Goal: Task Accomplishment & Management: Use online tool/utility

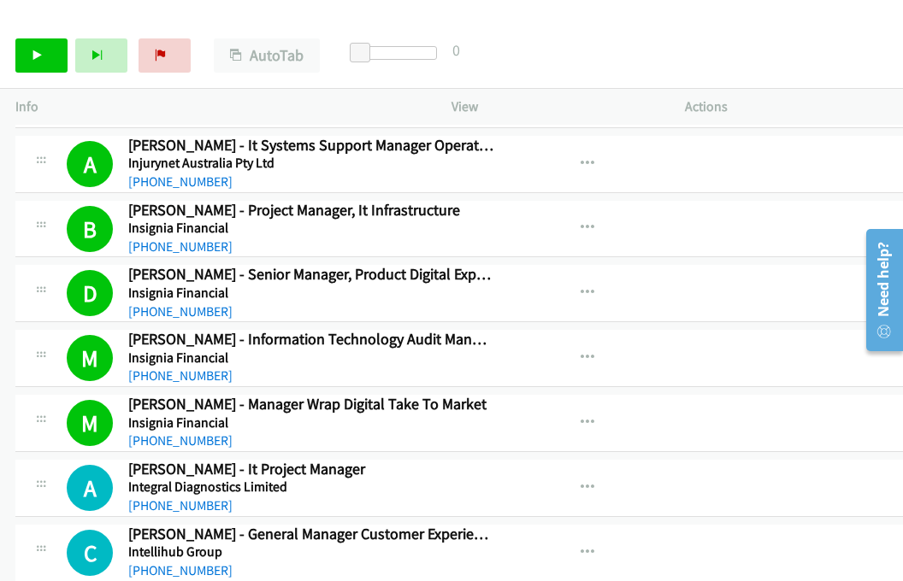
click at [640, 23] on div "Start Calls Pause Next Finish Call Completed AutoTab AutoTab 0" at bounding box center [451, 56] width 903 height 66
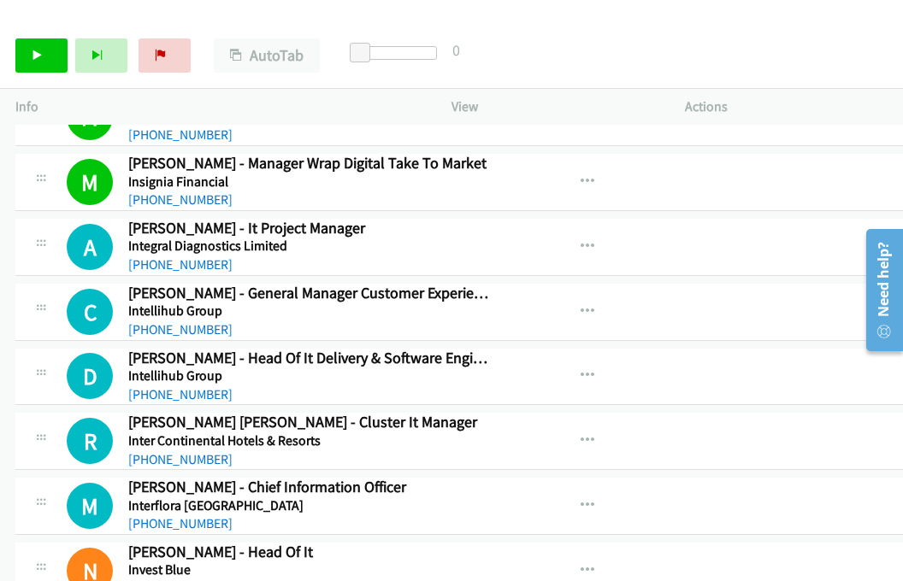
scroll to position [13851, 0]
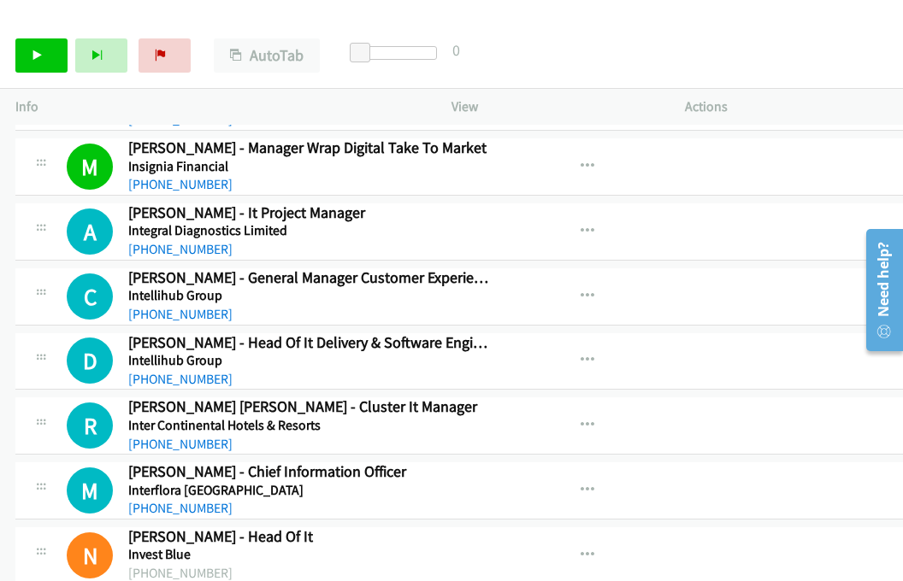
click at [44, 74] on div "Start Calls Pause Next Finish Call Completed AutoTab AutoTab 0" at bounding box center [451, 56] width 903 height 66
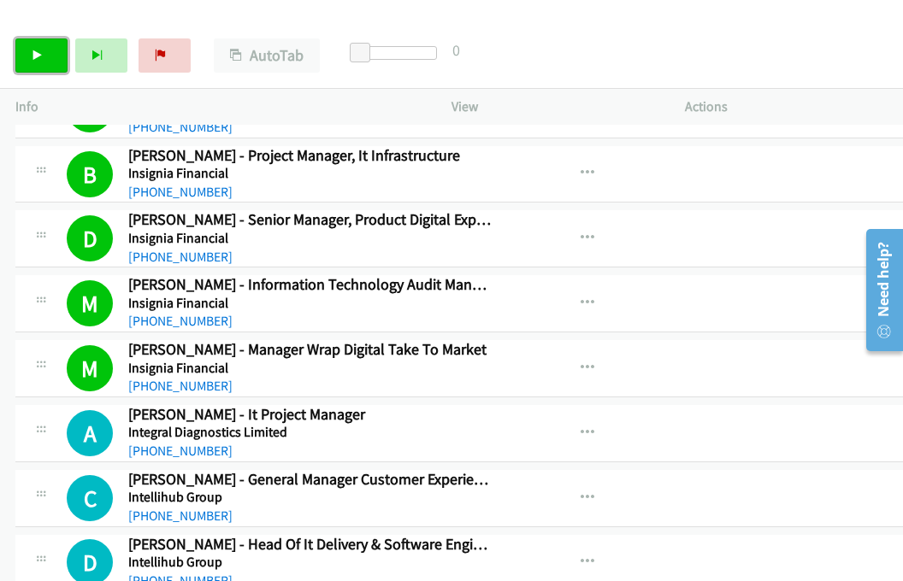
scroll to position [13594, 0]
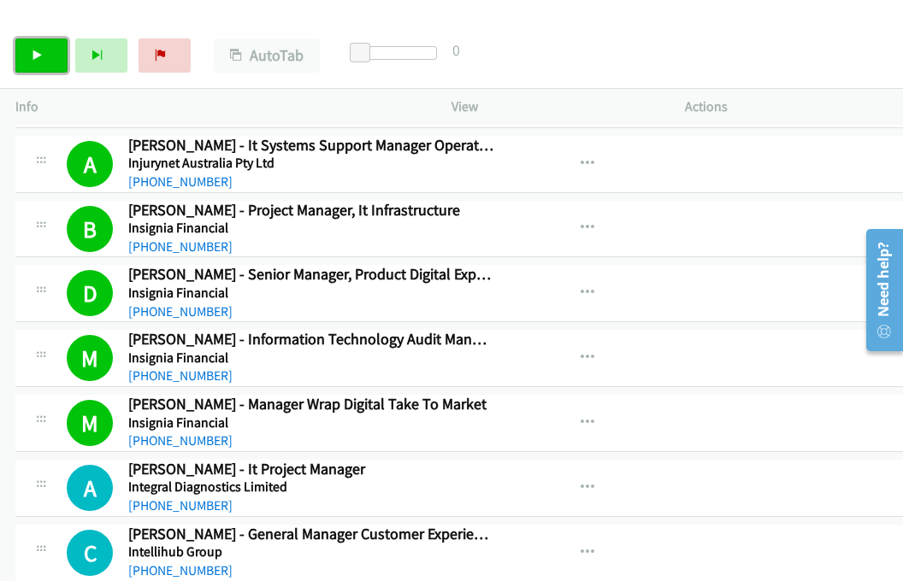
click at [31, 51] on link "Start Calls" at bounding box center [41, 55] width 52 height 34
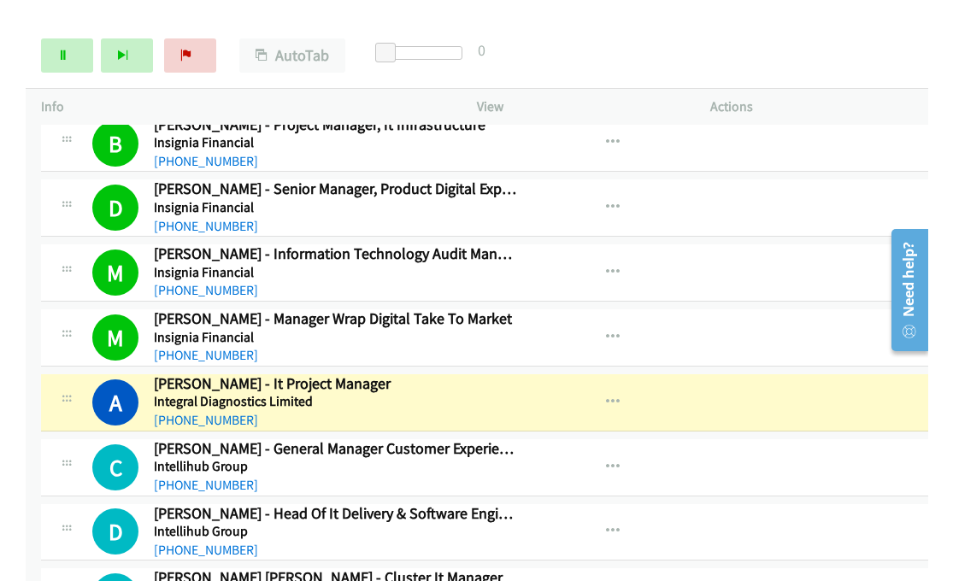
scroll to position [13851, 0]
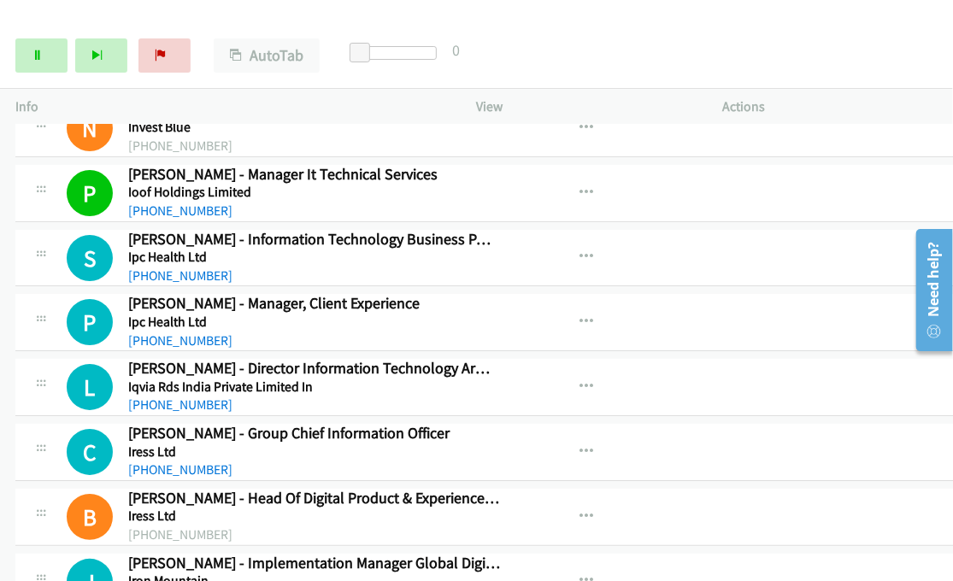
scroll to position [14193, 0]
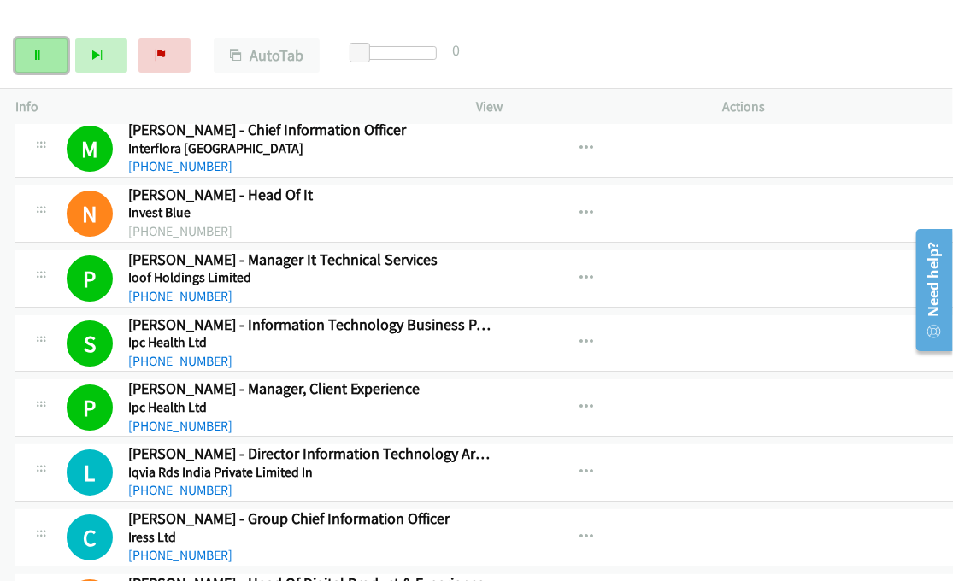
click at [56, 51] on link "Pause" at bounding box center [41, 55] width 52 height 34
click at [581, 401] on icon "button" at bounding box center [588, 408] width 14 height 14
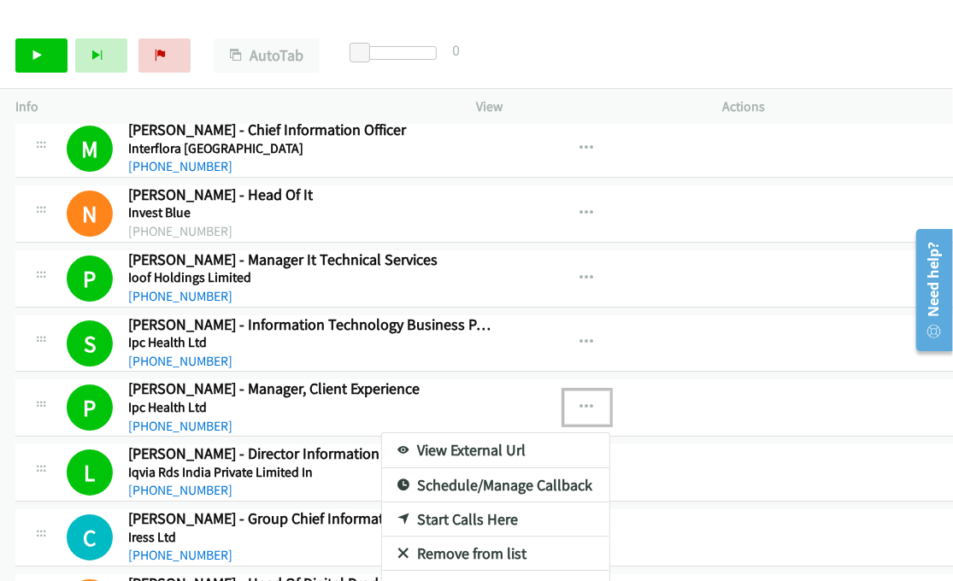
click at [486, 433] on link "View External Url" at bounding box center [495, 450] width 227 height 34
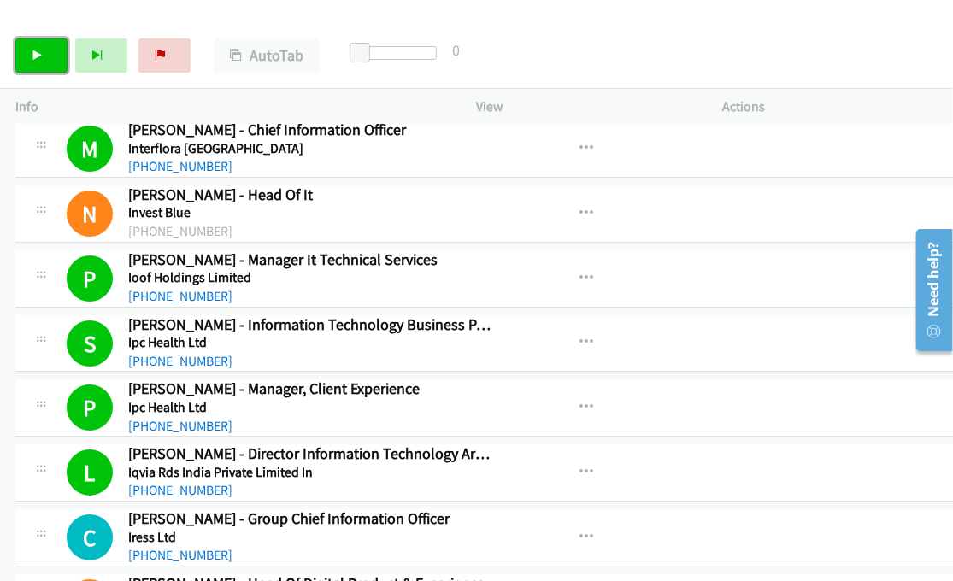
click at [48, 50] on link "Start Calls" at bounding box center [41, 55] width 52 height 34
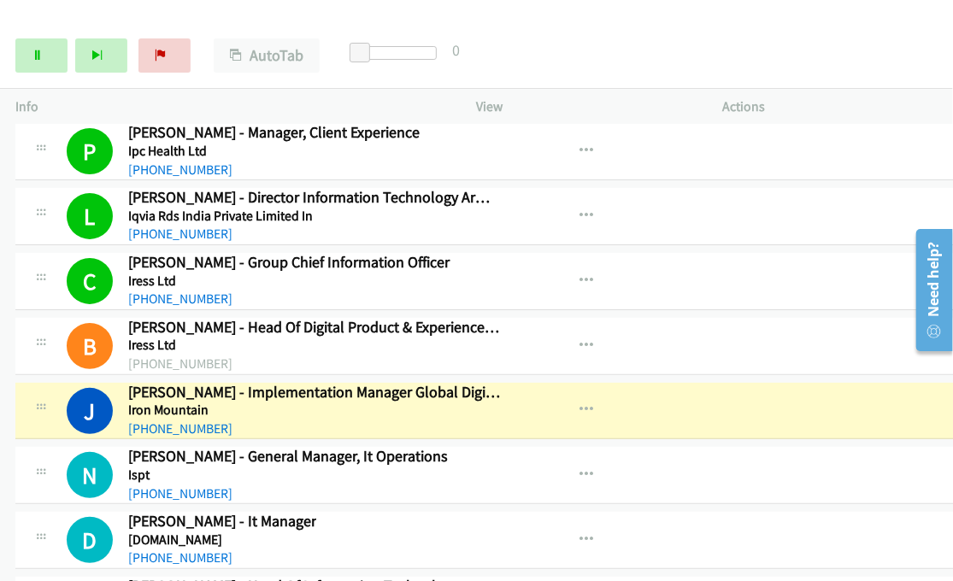
scroll to position [14535, 0]
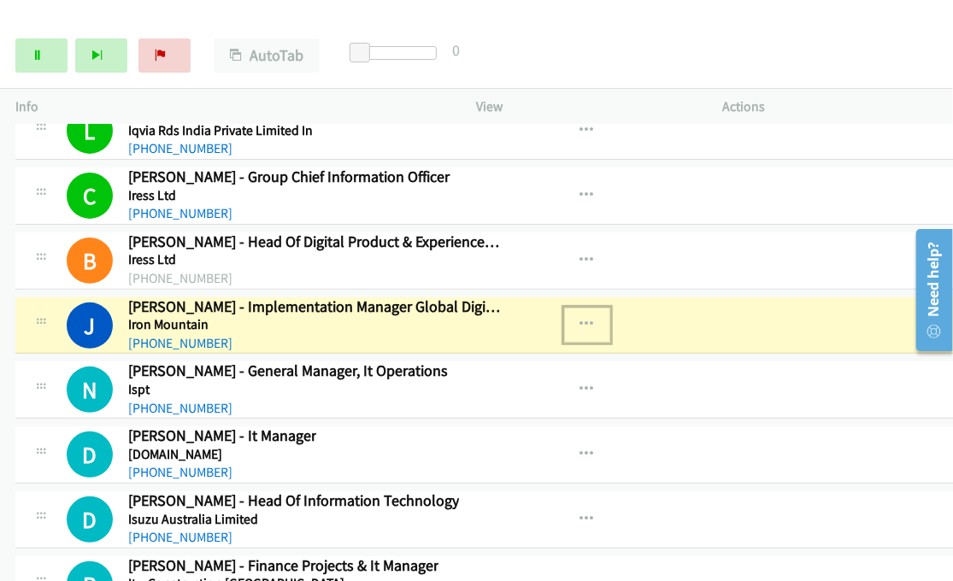
click at [581, 318] on icon "button" at bounding box center [588, 325] width 14 height 14
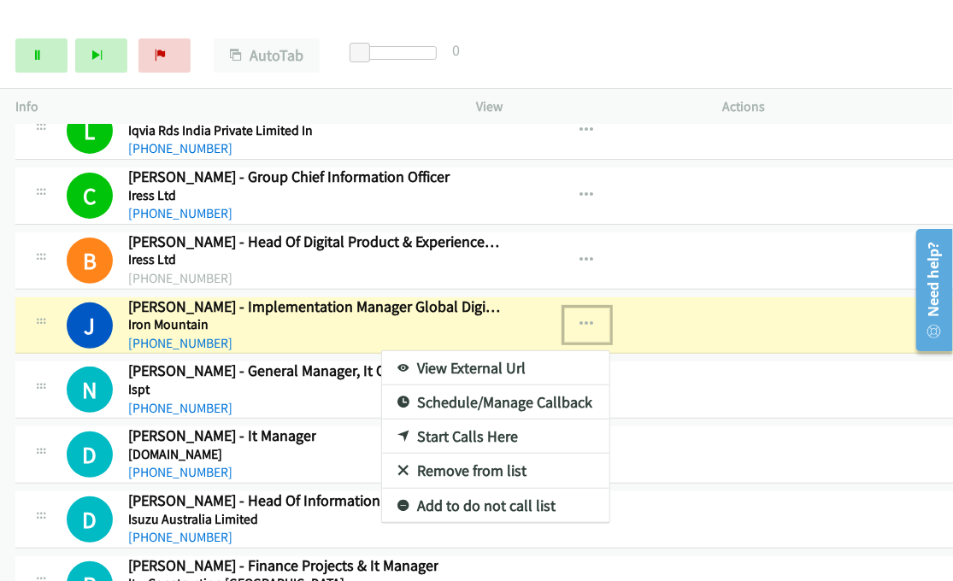
click at [432, 351] on link "View External Url" at bounding box center [495, 368] width 227 height 34
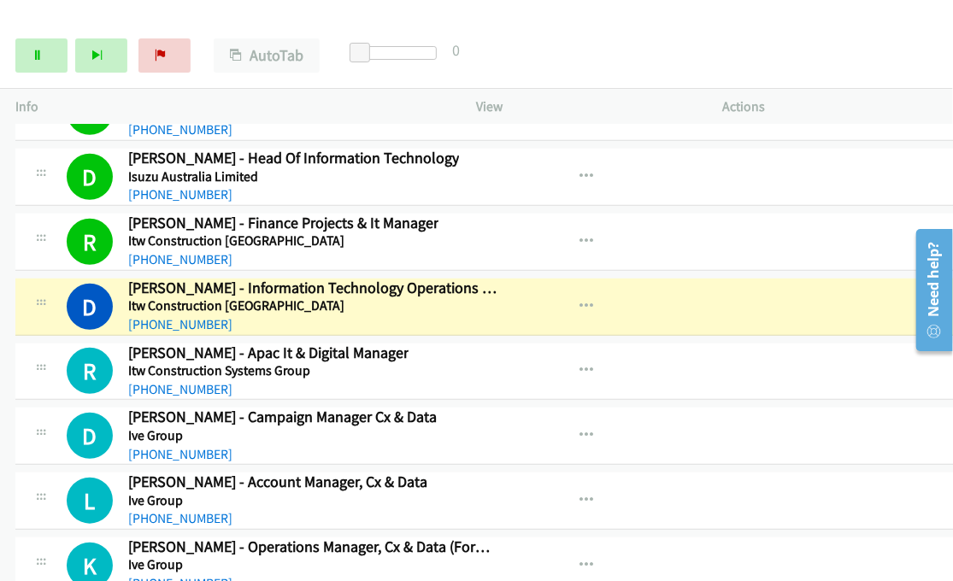
scroll to position [14962, 0]
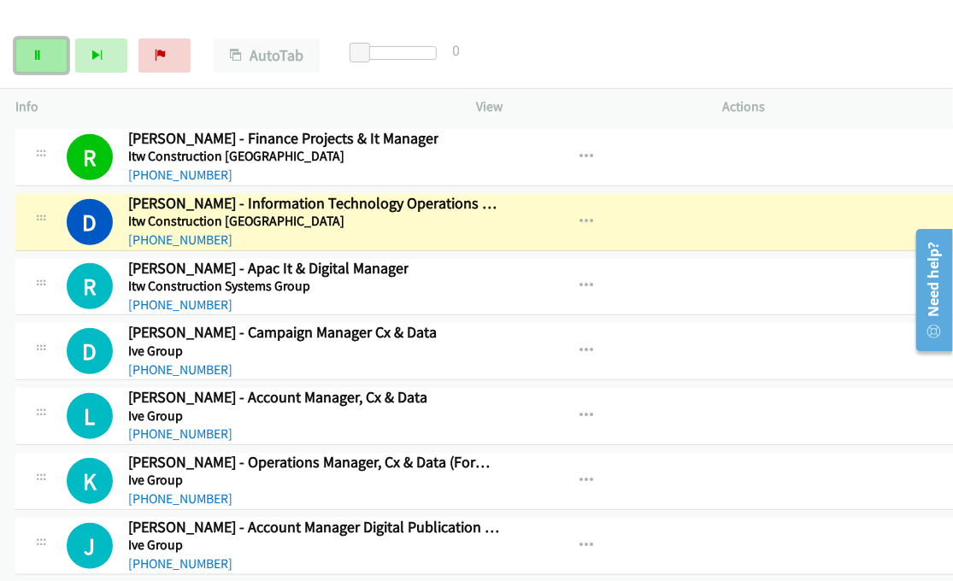
click at [48, 57] on link "Pause" at bounding box center [41, 55] width 52 height 34
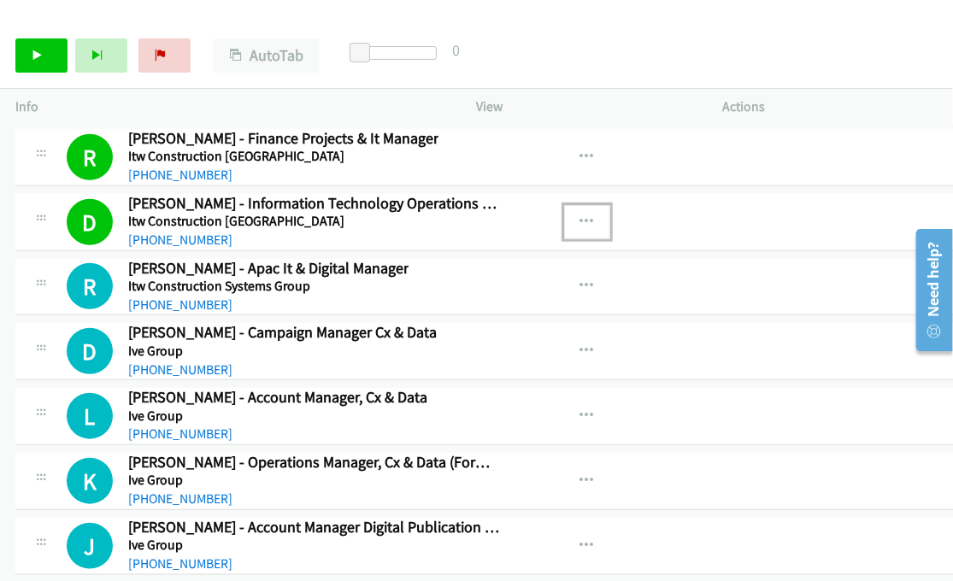
click at [581, 215] on icon "button" at bounding box center [588, 222] width 14 height 14
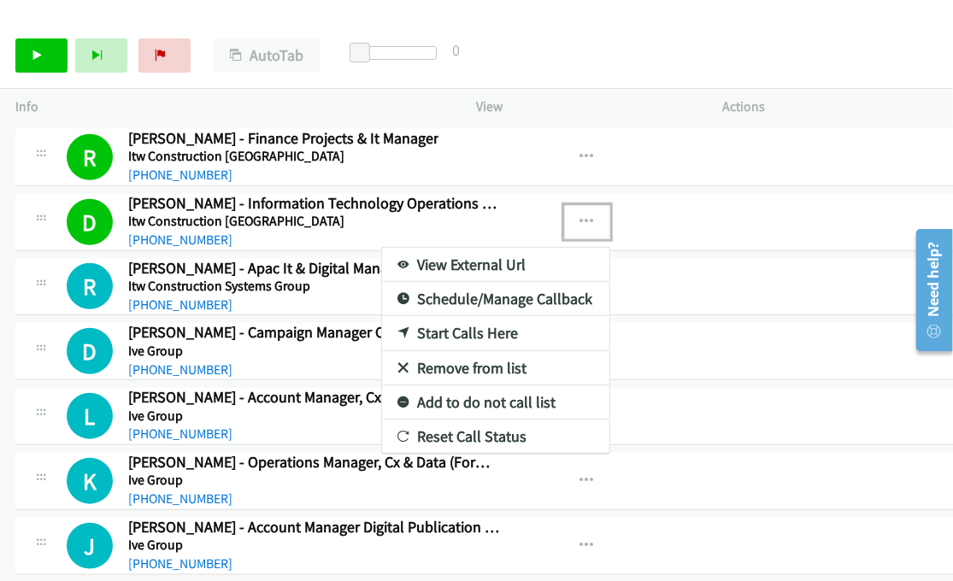
click at [460, 248] on link "View External Url" at bounding box center [495, 265] width 227 height 34
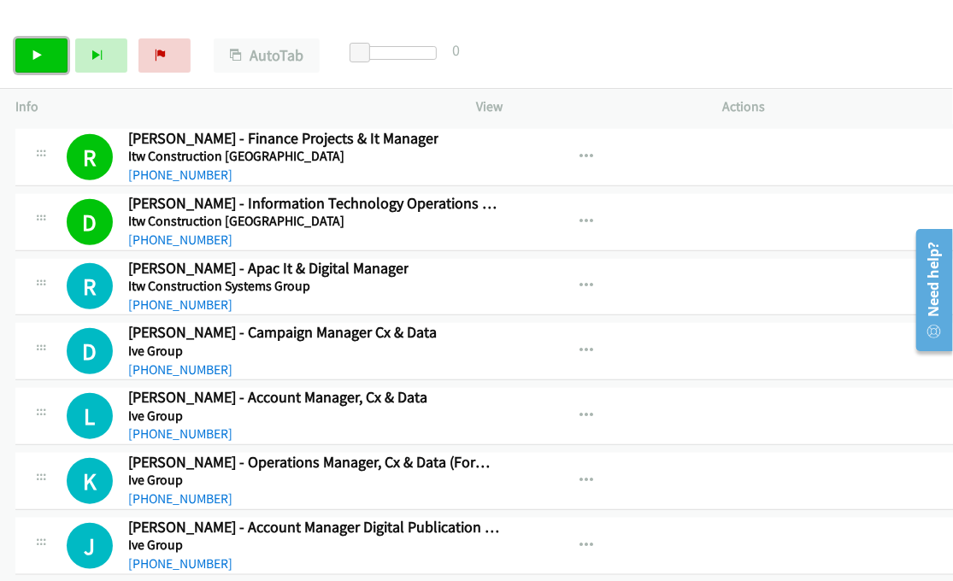
click at [22, 62] on link "Start Calls" at bounding box center [41, 55] width 52 height 34
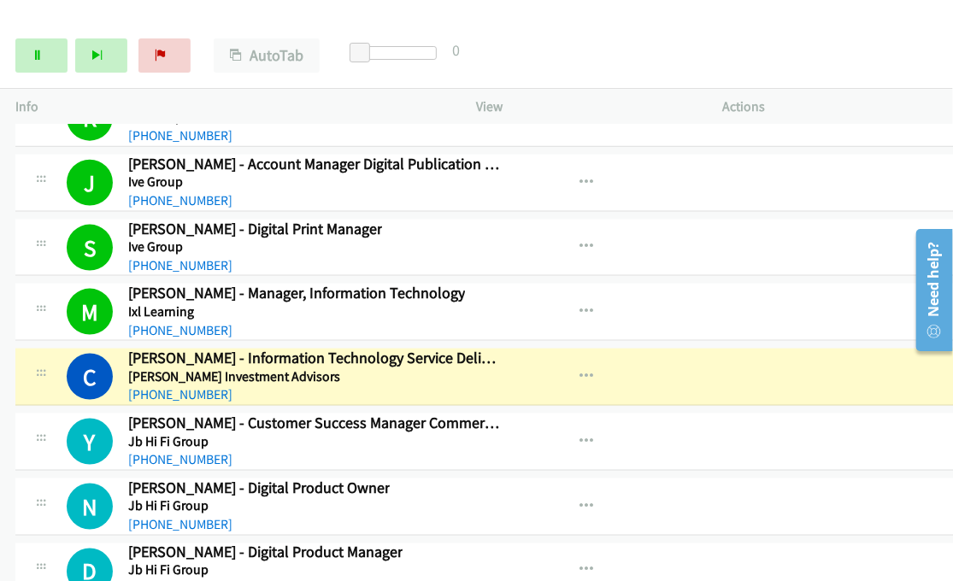
scroll to position [15304, 0]
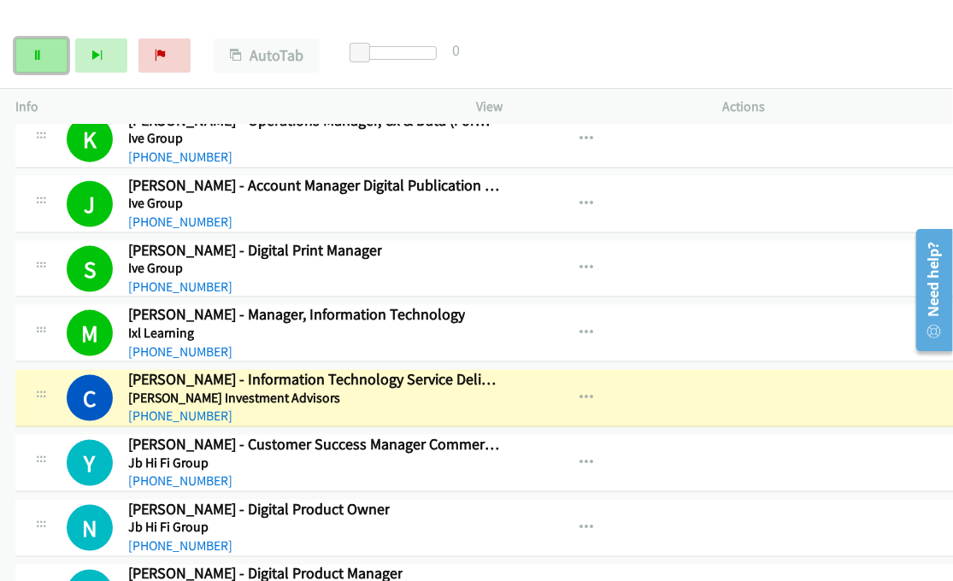
click at [32, 57] on icon at bounding box center [38, 56] width 12 height 12
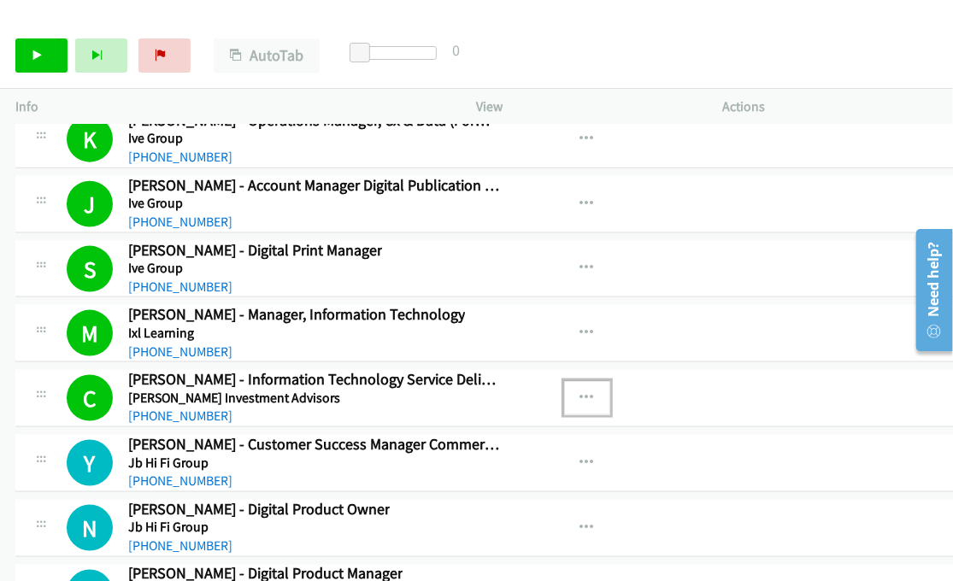
click at [581, 392] on icon "button" at bounding box center [588, 399] width 14 height 14
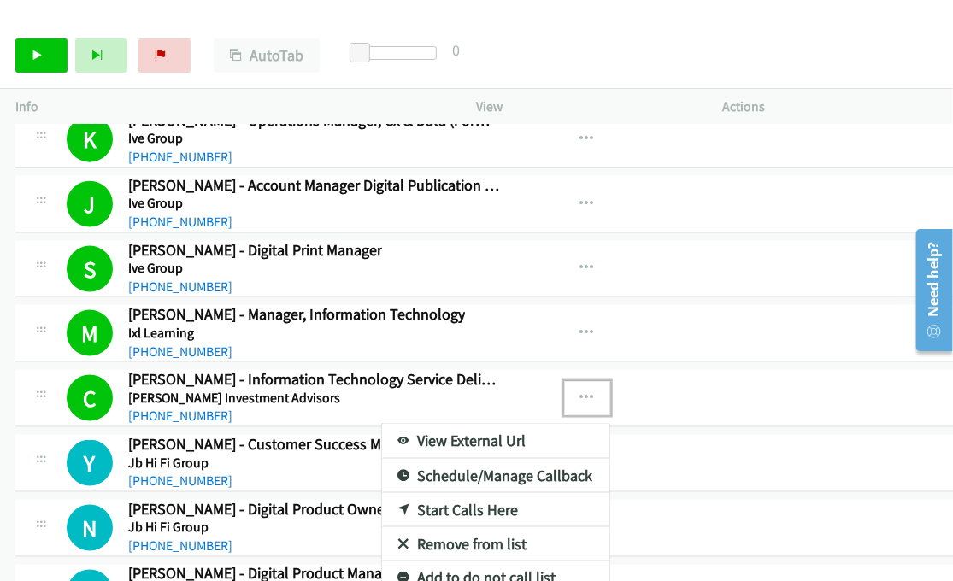
click at [458, 424] on link "View External Url" at bounding box center [495, 441] width 227 height 34
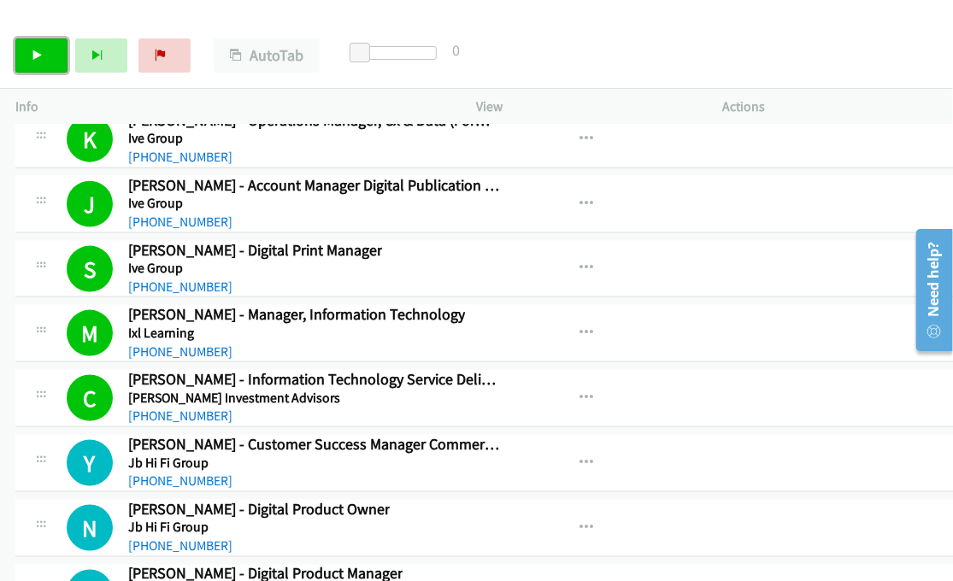
click at [38, 43] on link "Start Calls" at bounding box center [41, 55] width 52 height 34
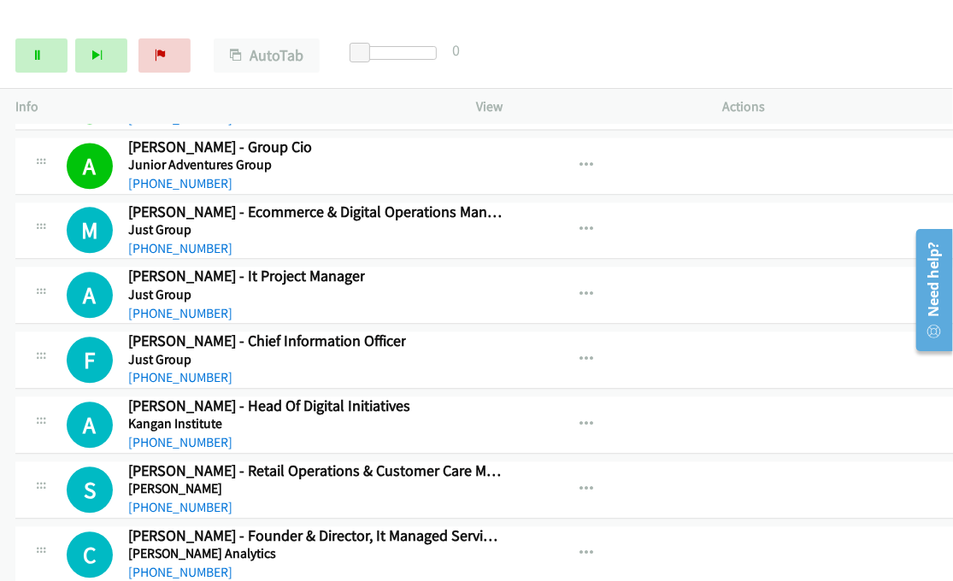
scroll to position [16058, 0]
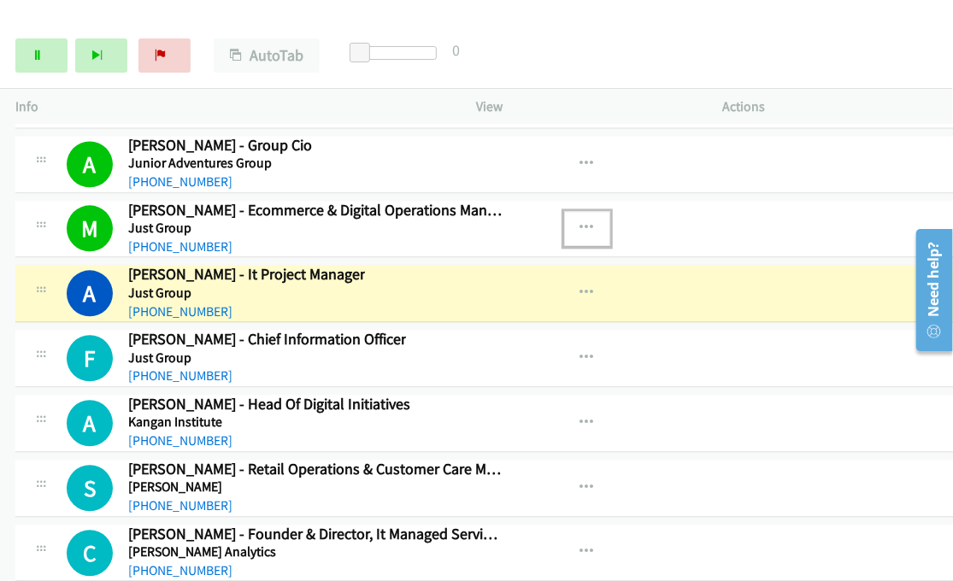
click at [581, 221] on icon "button" at bounding box center [588, 228] width 14 height 14
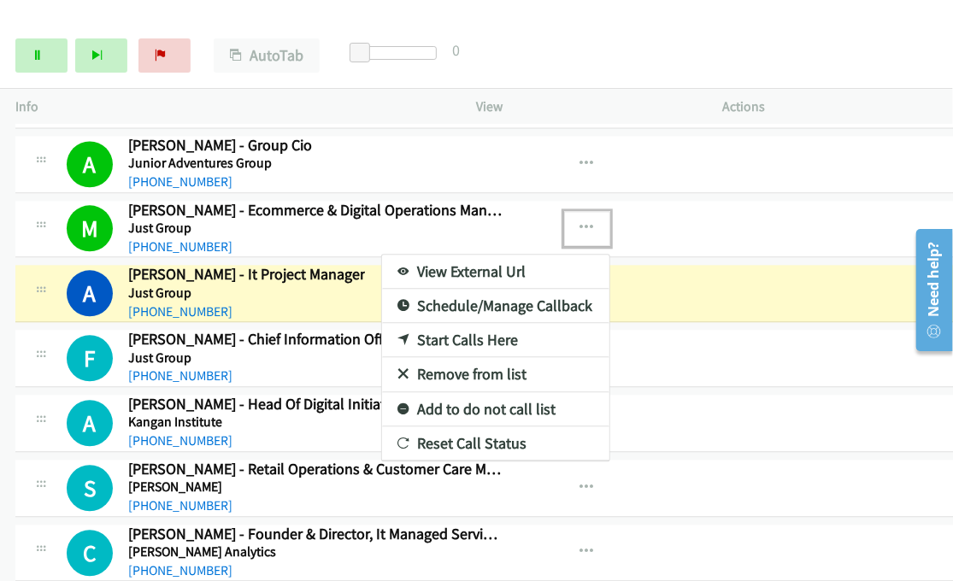
click at [455, 255] on link "View External Url" at bounding box center [495, 272] width 227 height 34
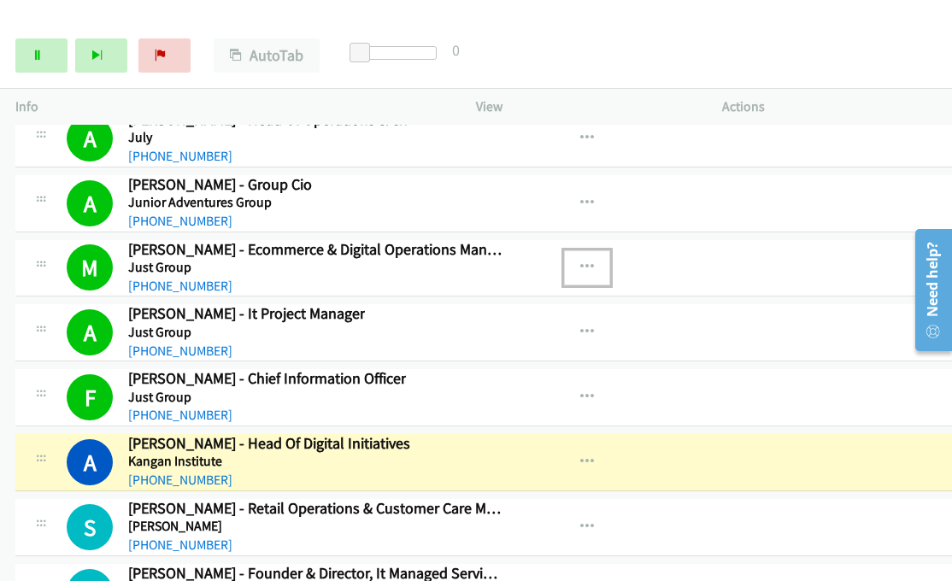
scroll to position [16104, 0]
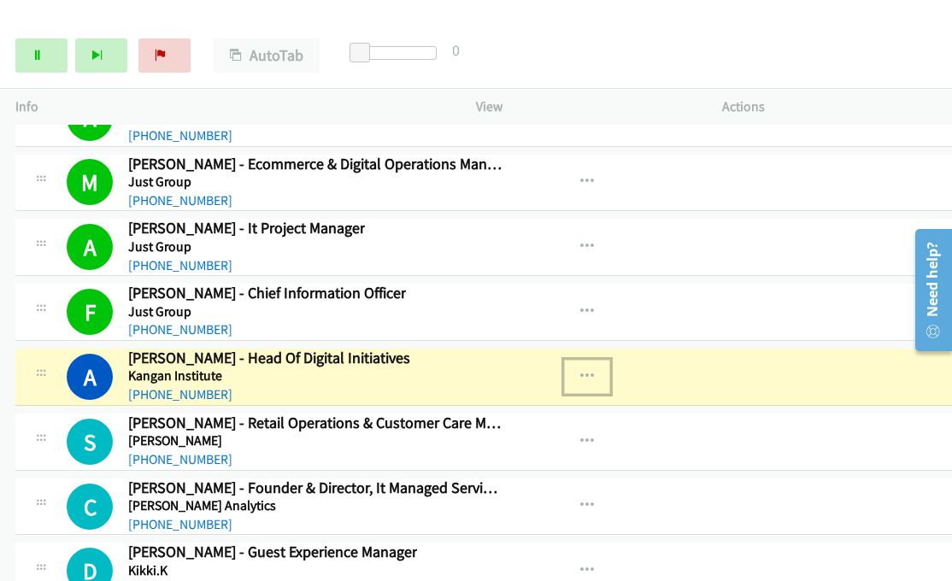
click at [581, 370] on icon "button" at bounding box center [588, 377] width 14 height 14
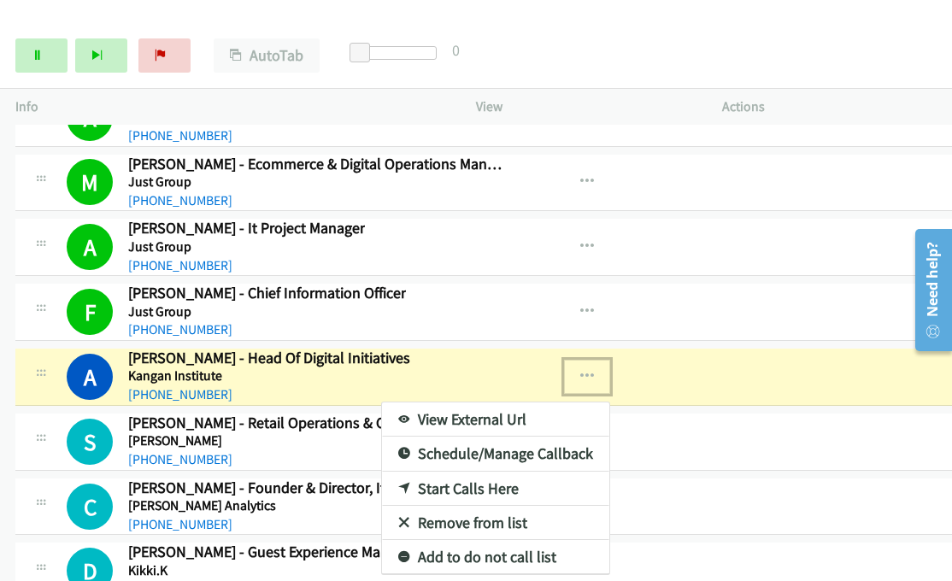
click at [470, 403] on link "View External Url" at bounding box center [495, 420] width 227 height 34
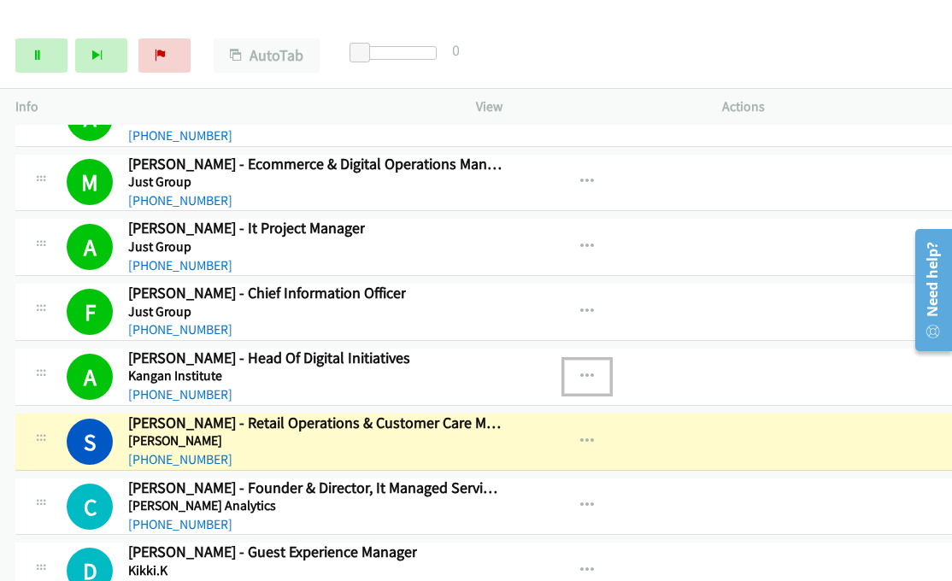
click at [581, 370] on icon "button" at bounding box center [588, 377] width 14 height 14
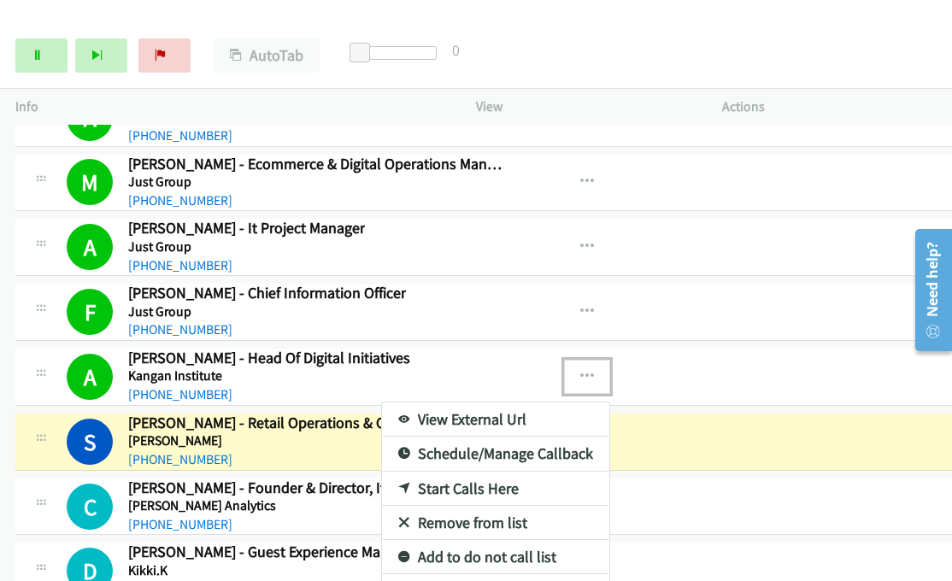
click at [424, 403] on link "View External Url" at bounding box center [495, 420] width 227 height 34
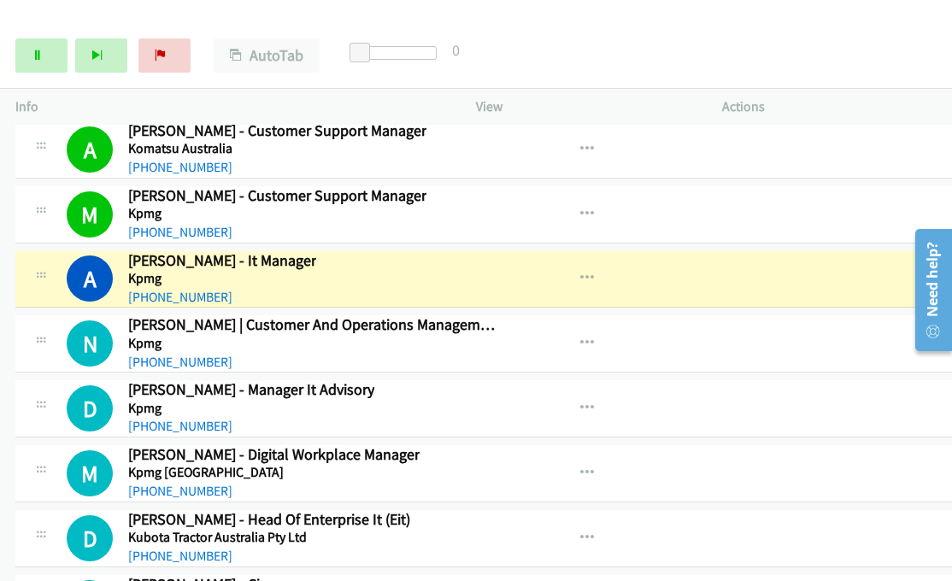
scroll to position [16959, 0]
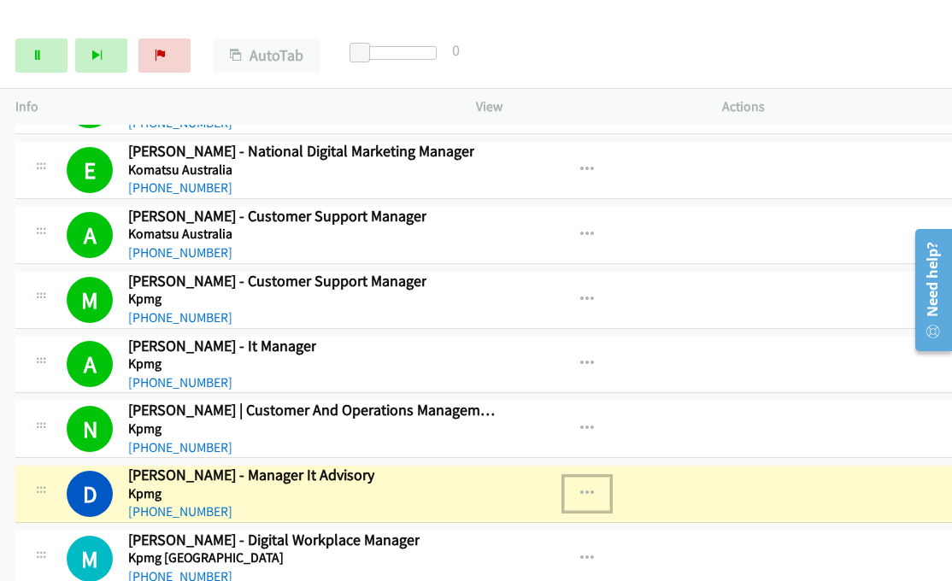
click at [581, 487] on icon "button" at bounding box center [588, 494] width 14 height 14
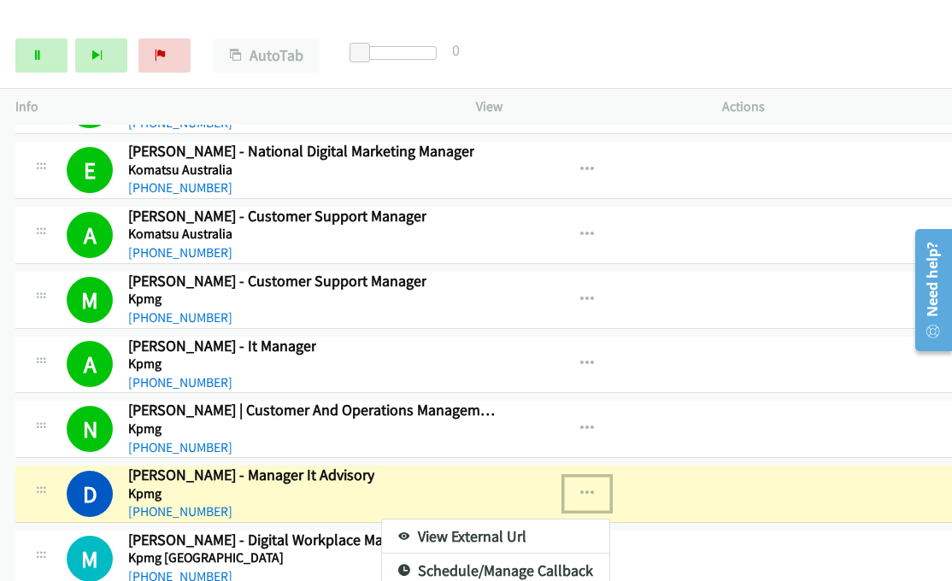
click at [453, 520] on link "View External Url" at bounding box center [495, 537] width 227 height 34
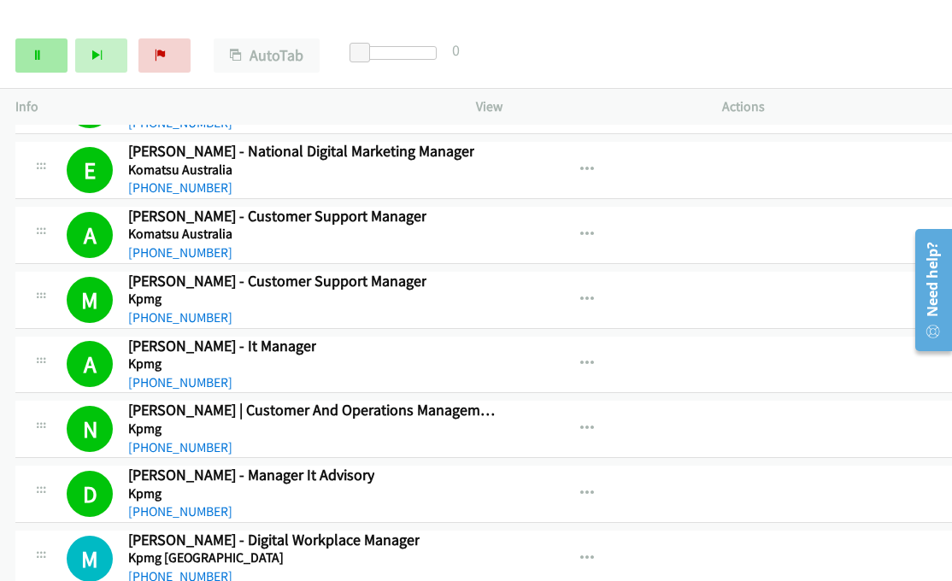
click at [39, 50] on icon at bounding box center [38, 56] width 12 height 12
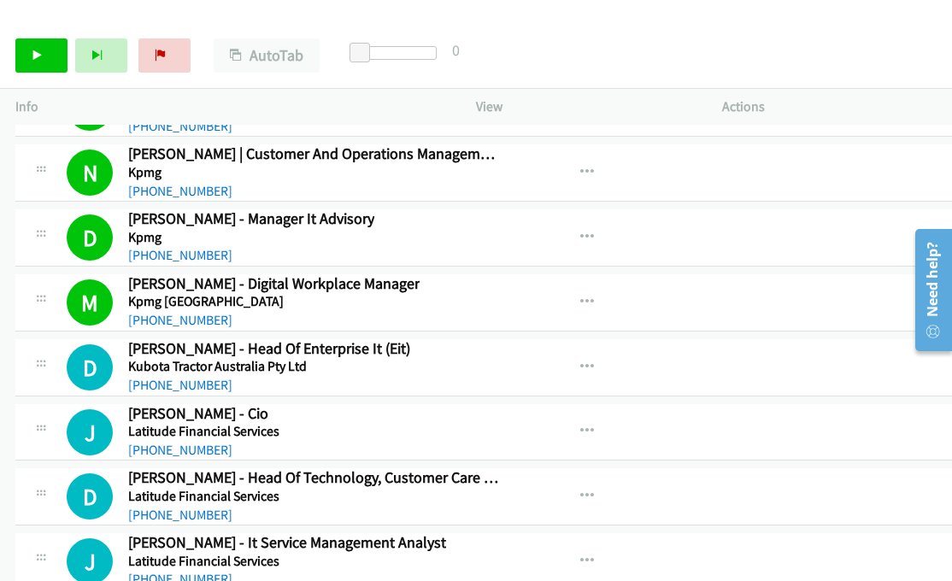
scroll to position [17130, 0]
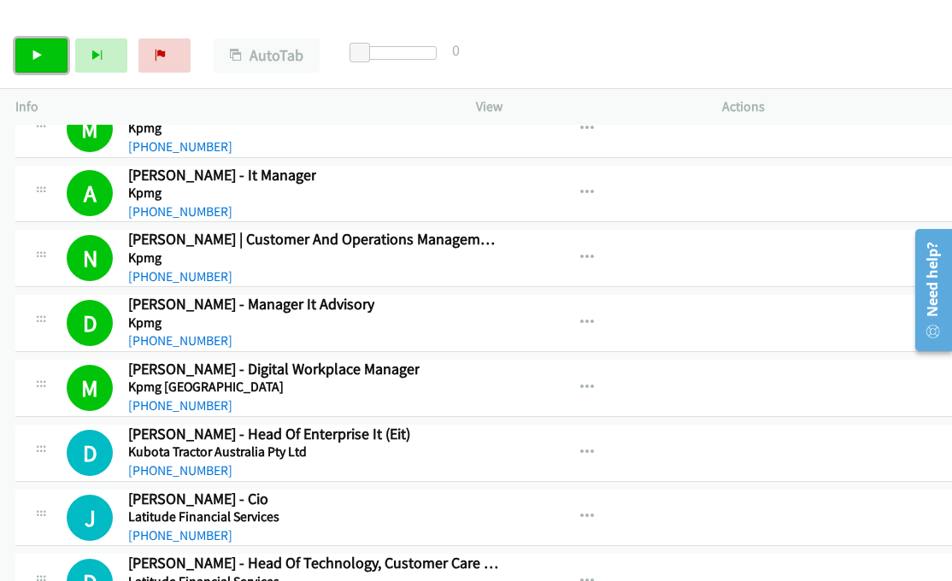
click at [41, 59] on icon at bounding box center [38, 56] width 12 height 12
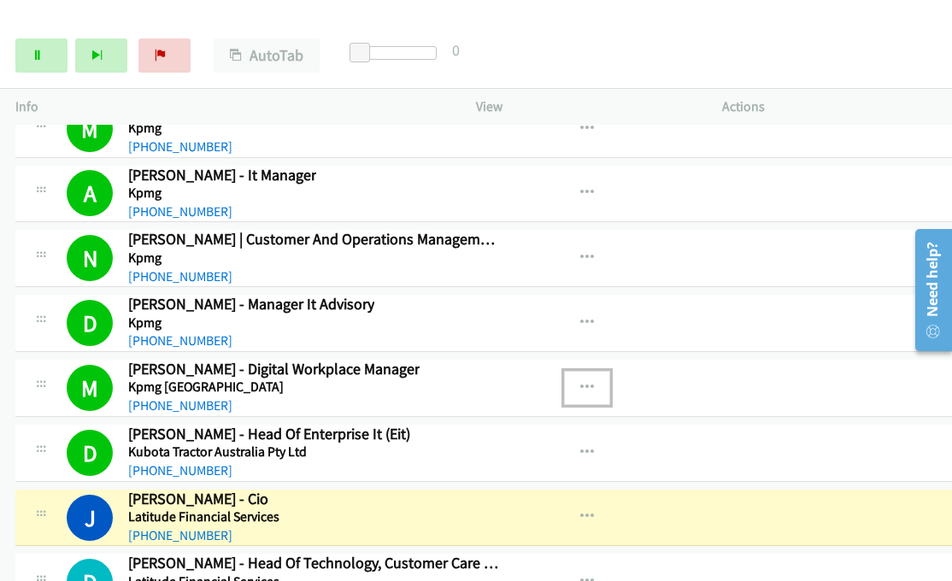
click at [564, 371] on button "button" at bounding box center [587, 388] width 46 height 34
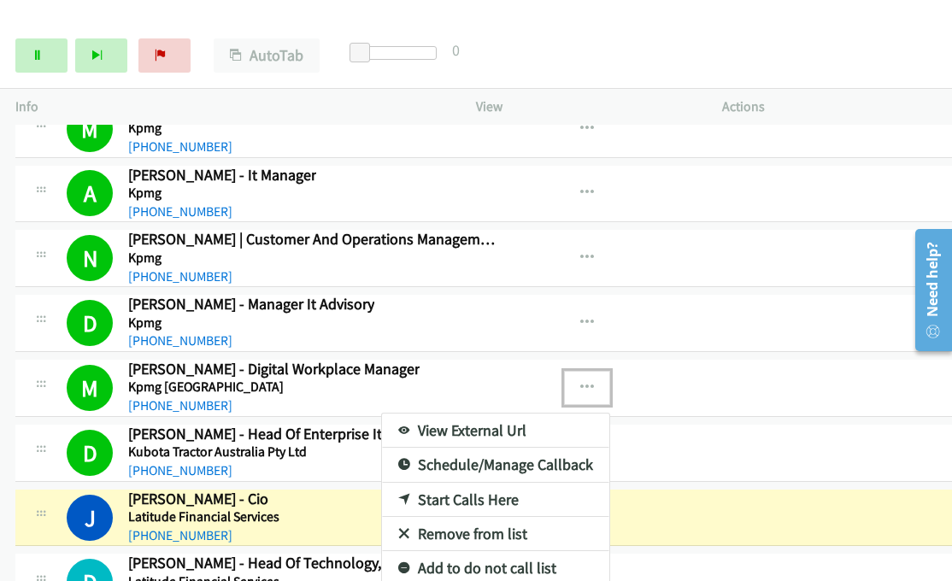
click at [475, 414] on link "View External Url" at bounding box center [495, 431] width 227 height 34
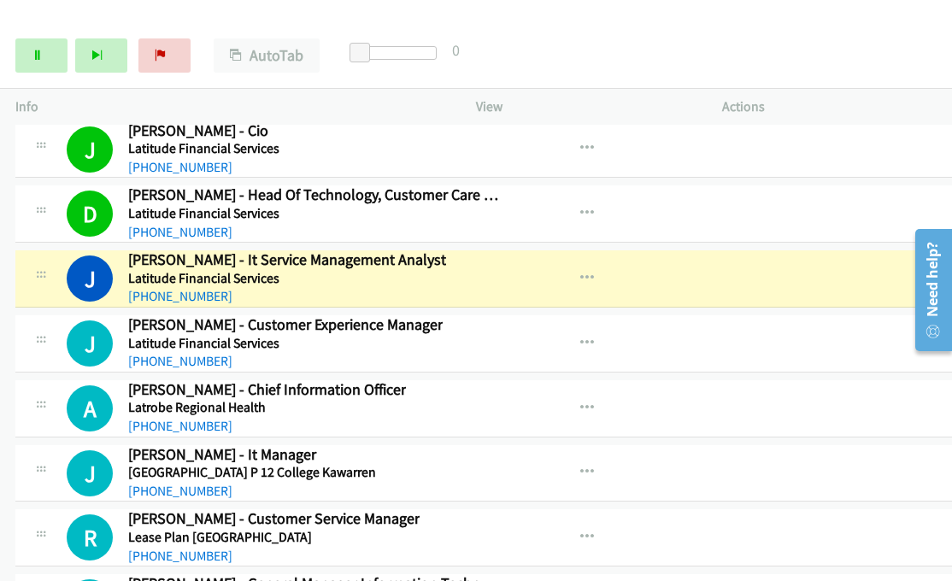
scroll to position [17472, 0]
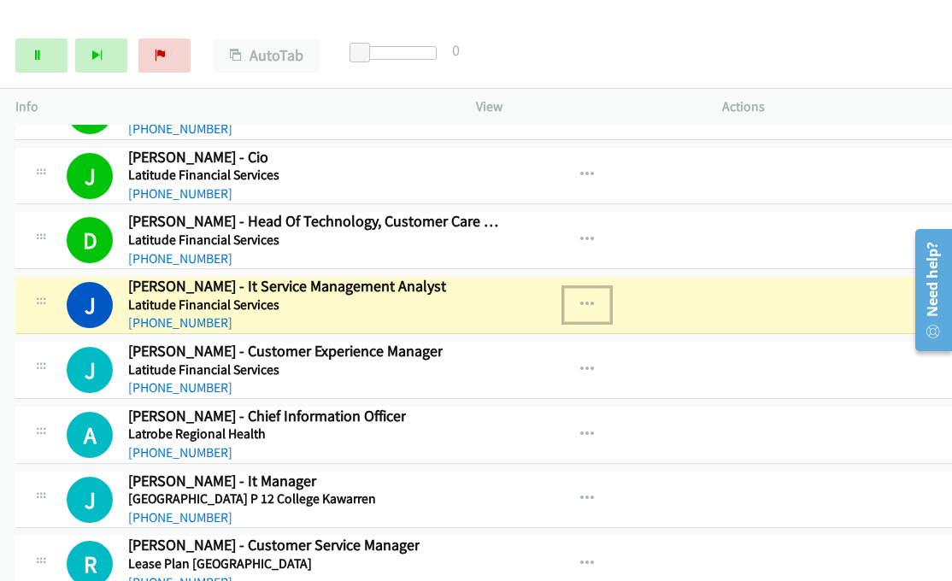
click at [581, 298] on icon "button" at bounding box center [588, 305] width 14 height 14
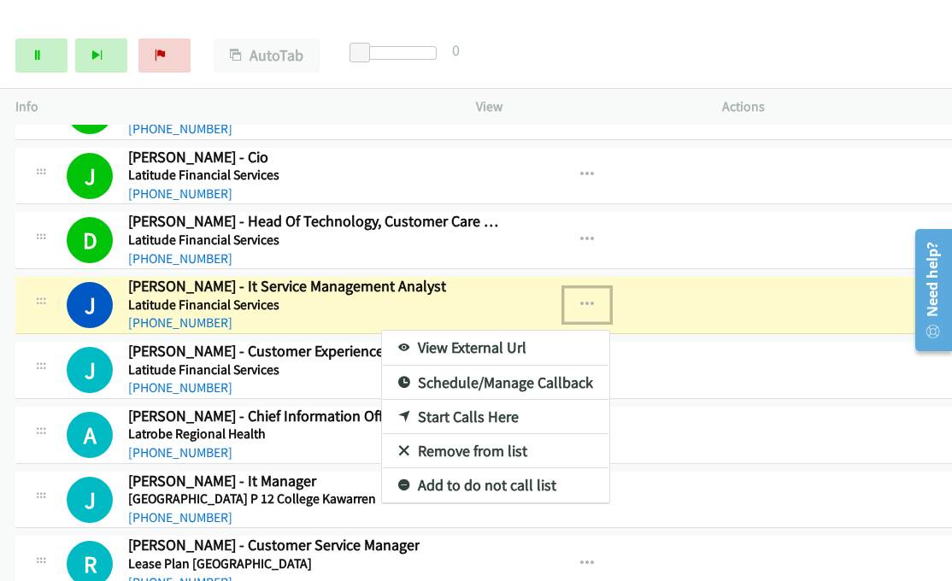
click at [475, 331] on link "View External Url" at bounding box center [495, 348] width 227 height 34
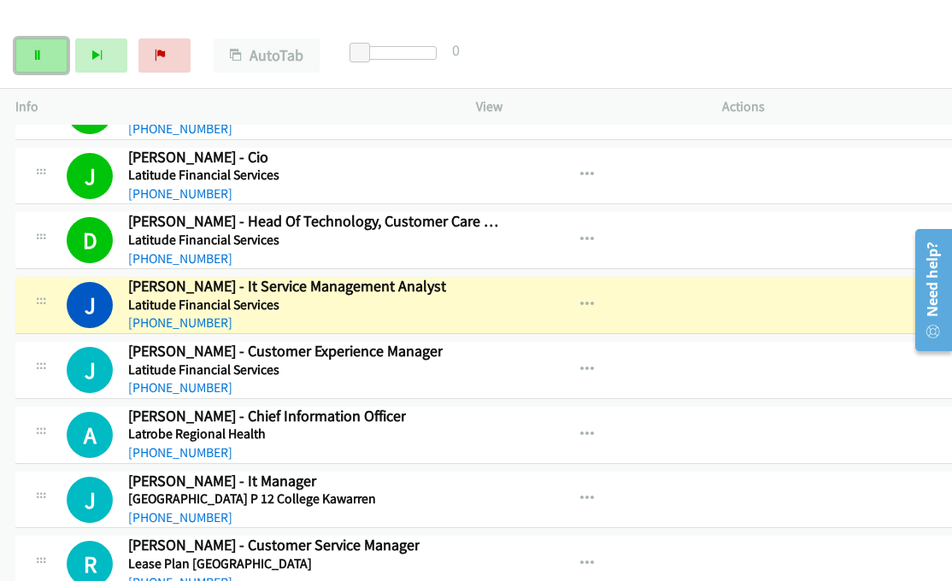
click at [38, 54] on icon at bounding box center [38, 56] width 12 height 12
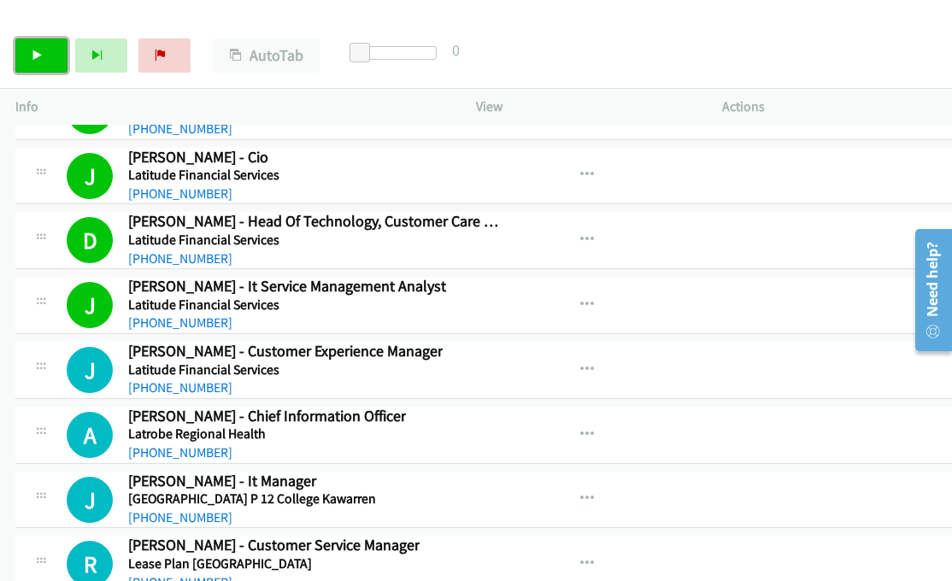
click at [43, 57] on icon at bounding box center [38, 56] width 12 height 12
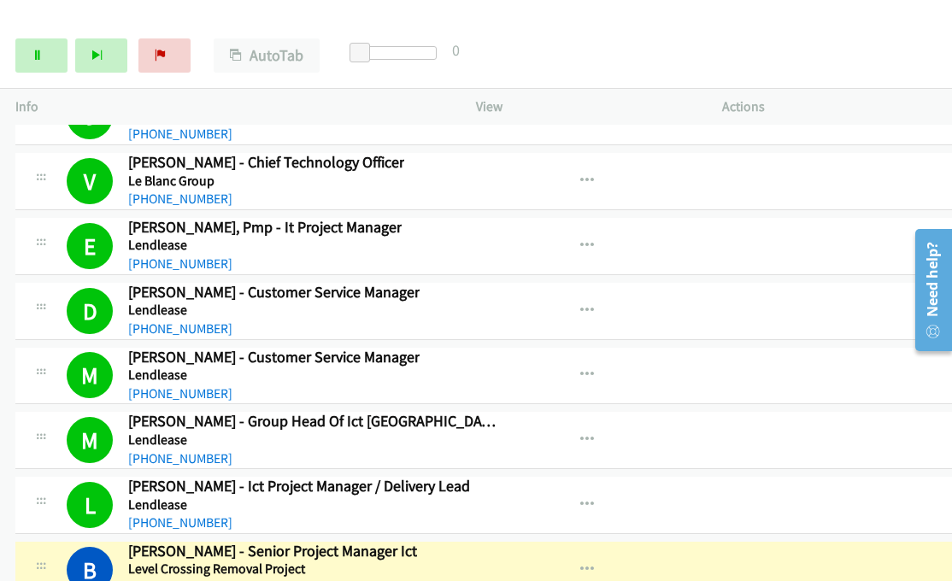
scroll to position [18156, 0]
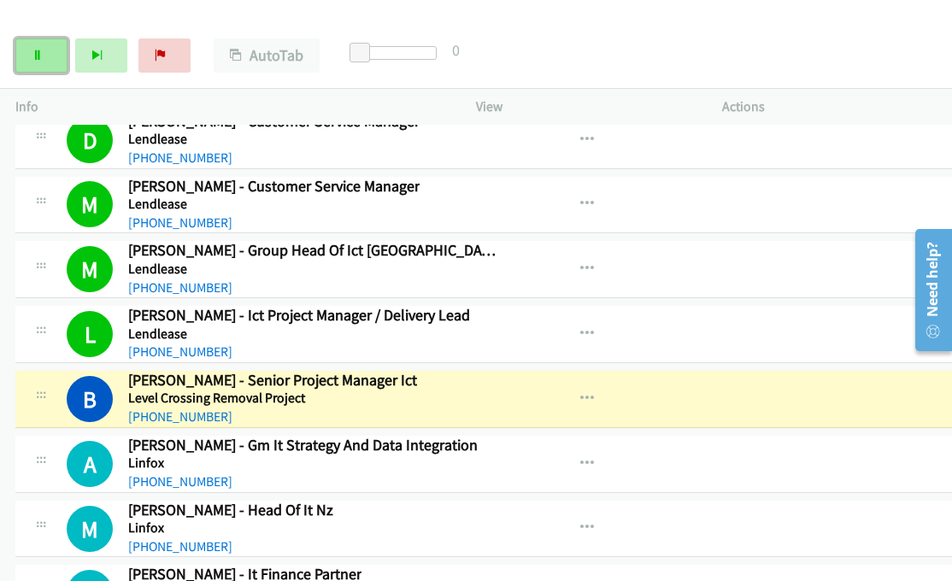
click at [39, 56] on icon at bounding box center [38, 56] width 12 height 12
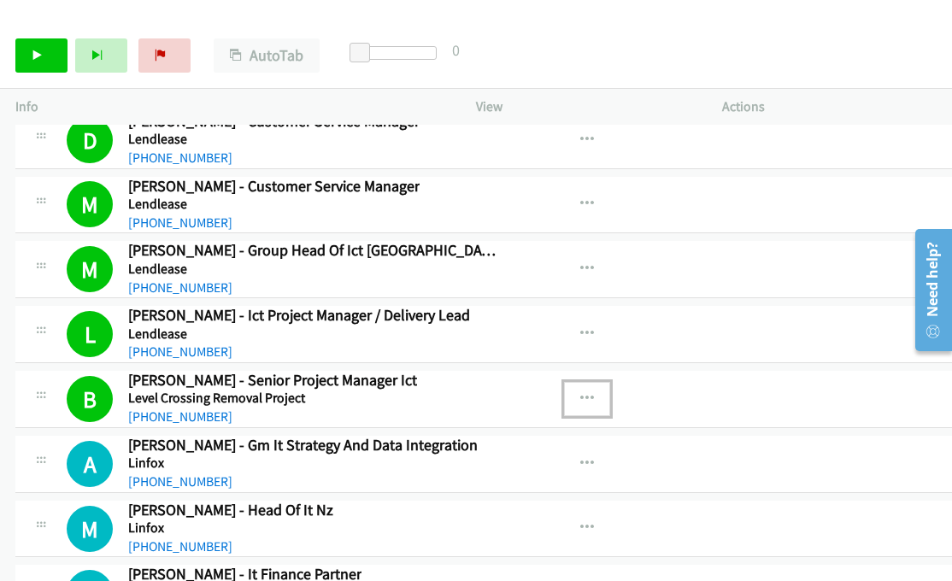
click at [581, 392] on icon "button" at bounding box center [588, 399] width 14 height 14
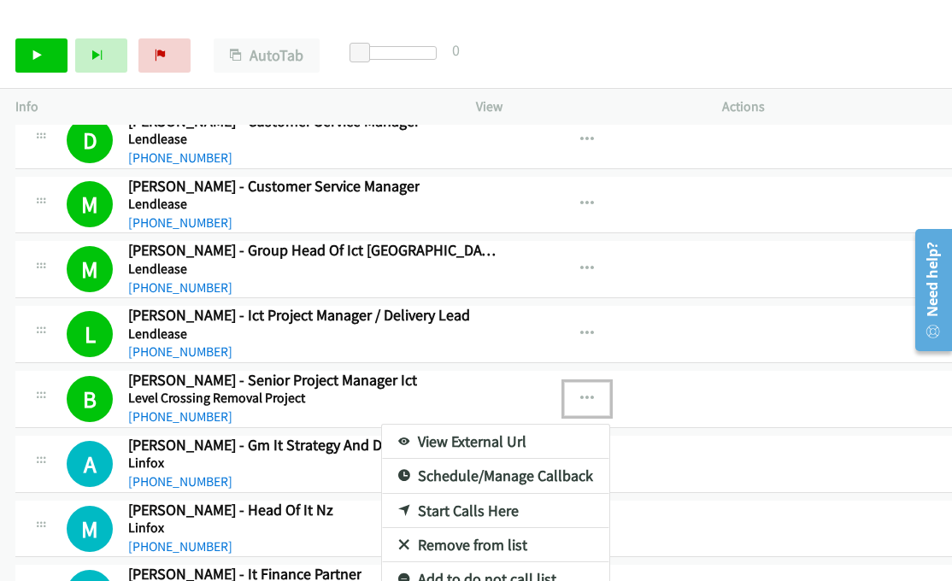
click at [39, 56] on div at bounding box center [476, 290] width 952 height 581
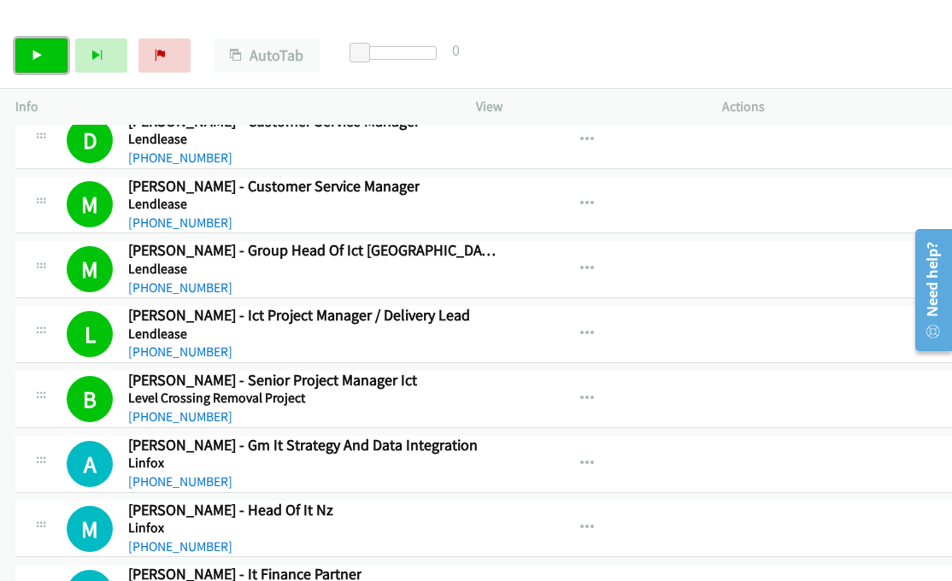
click at [39, 56] on icon at bounding box center [38, 56] width 12 height 12
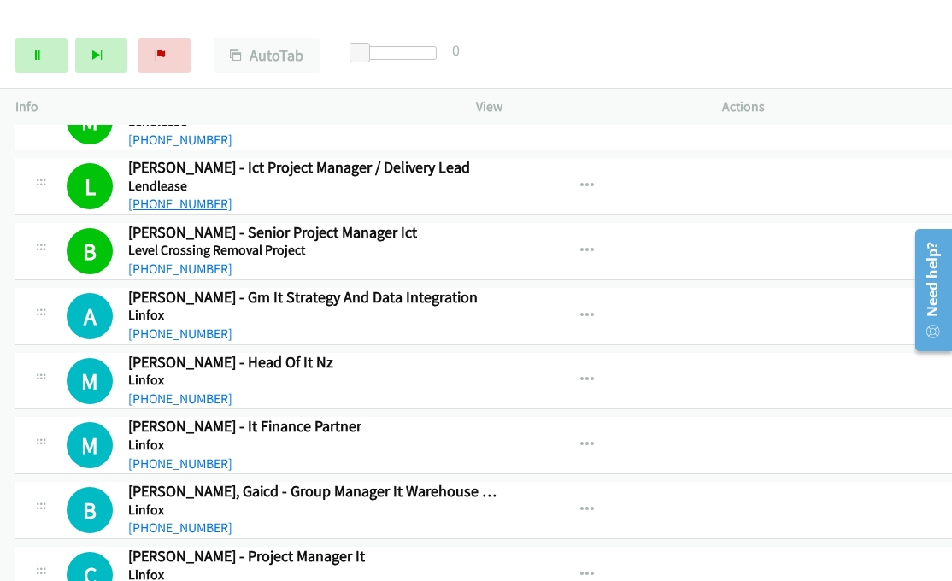
scroll to position [18327, 0]
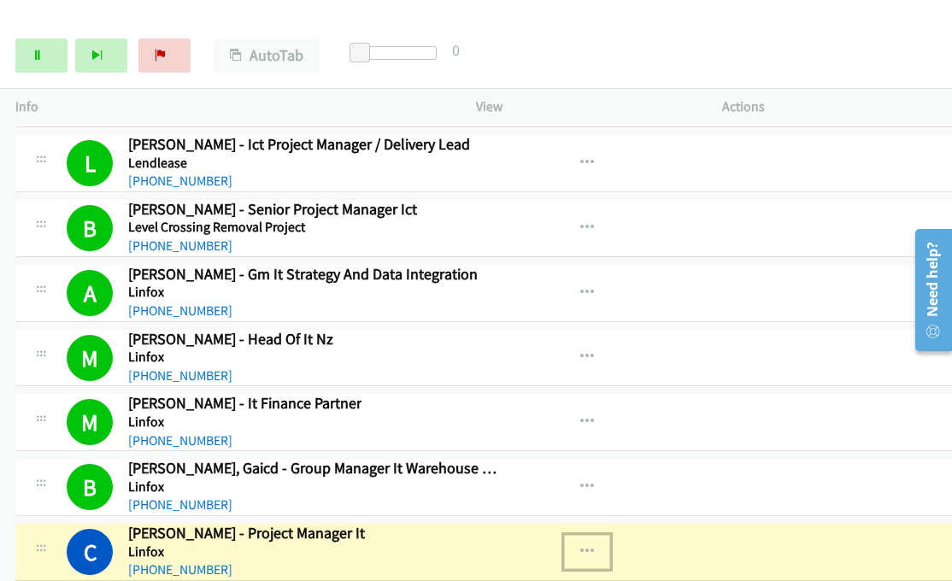
click at [581, 545] on icon "button" at bounding box center [588, 552] width 14 height 14
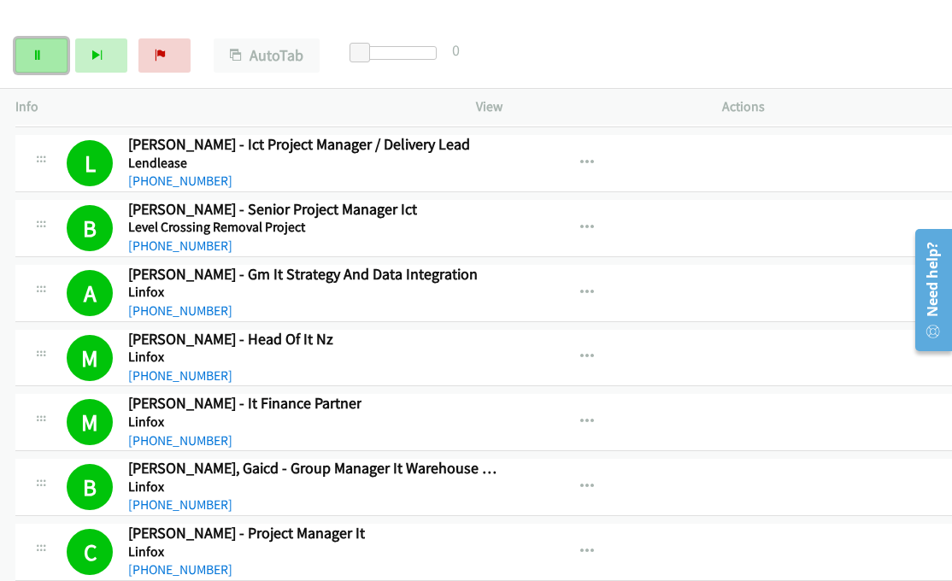
click at [37, 61] on icon at bounding box center [38, 56] width 12 height 12
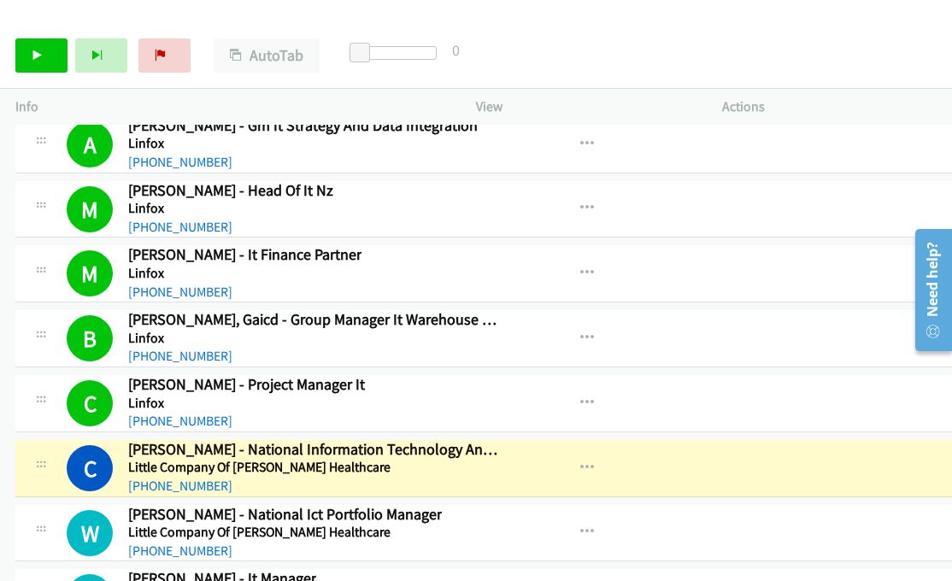
scroll to position [18498, 0]
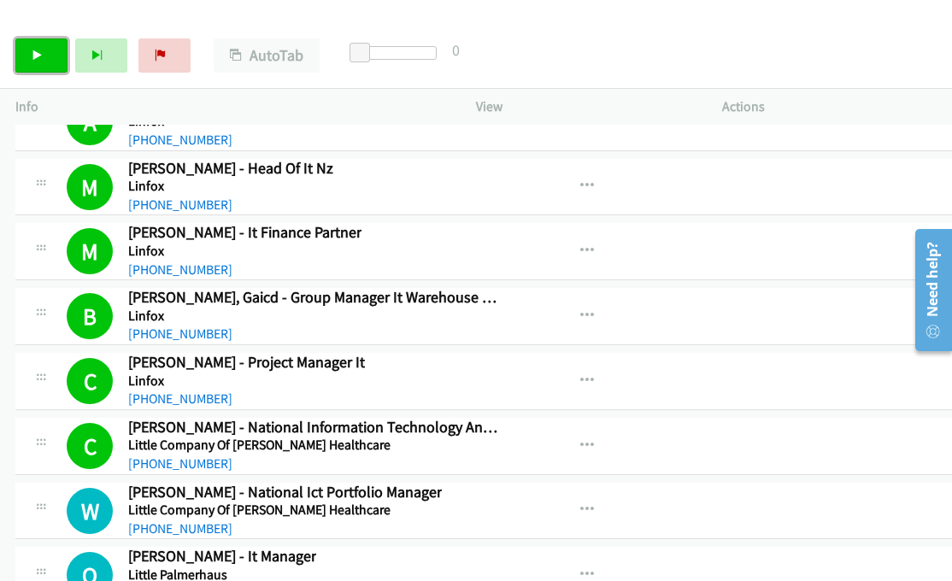
click at [46, 64] on link "Start Calls" at bounding box center [41, 55] width 52 height 34
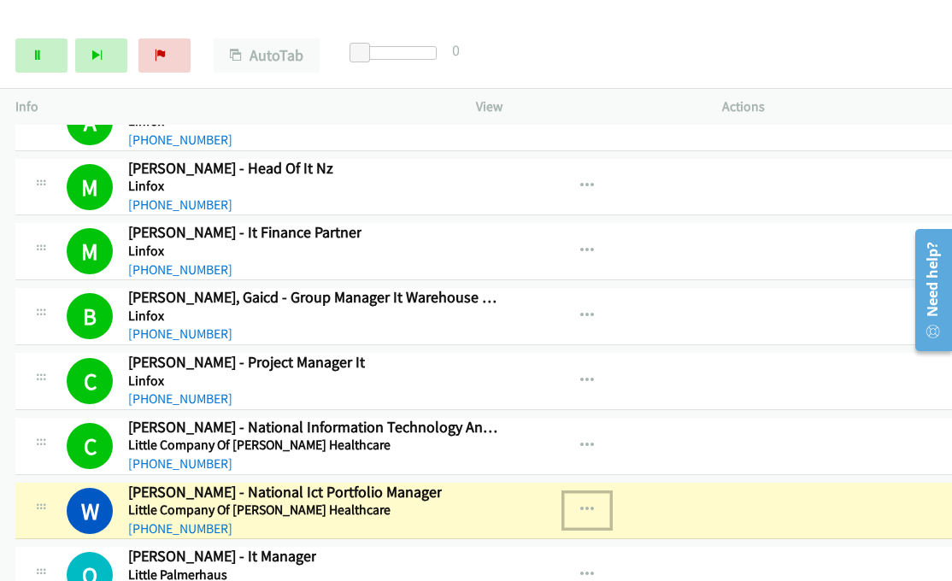
click at [581, 504] on icon "button" at bounding box center [588, 511] width 14 height 14
drag, startPoint x: 453, startPoint y: 469, endPoint x: 458, endPoint y: 452, distance: 17.0
click at [443, 537] on link "View External Url" at bounding box center [495, 554] width 227 height 34
click at [43, 50] on link "Pause" at bounding box center [41, 55] width 52 height 34
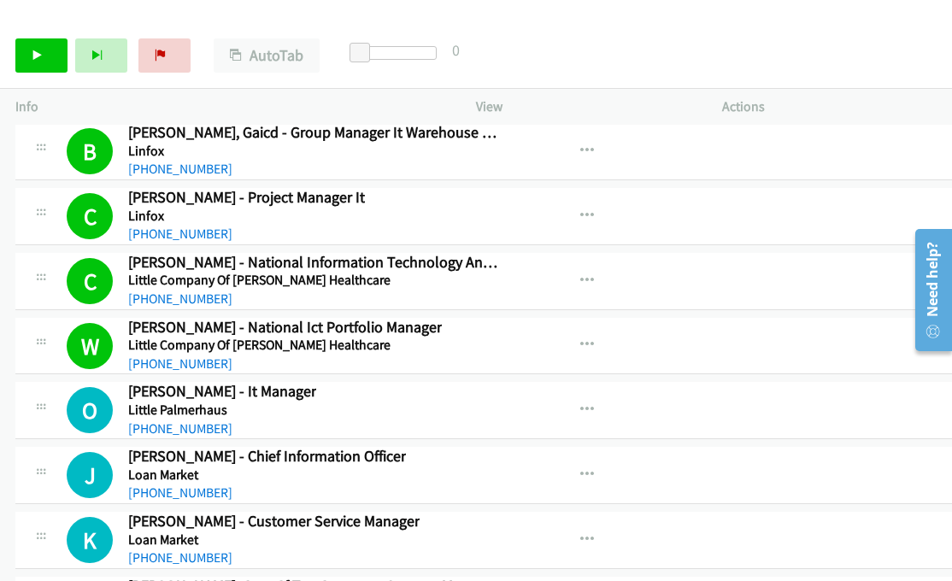
scroll to position [18669, 0]
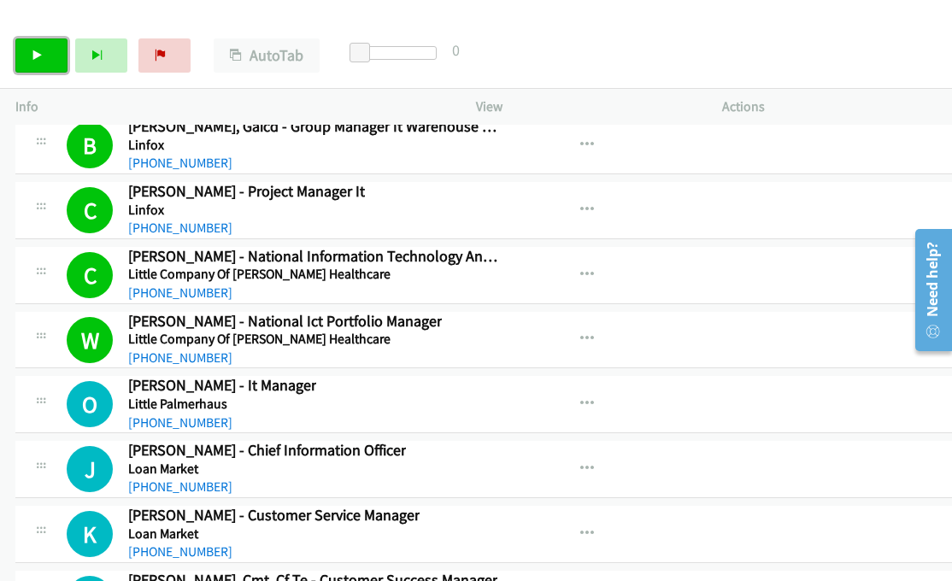
click at [30, 50] on link "Start Calls" at bounding box center [41, 55] width 52 height 34
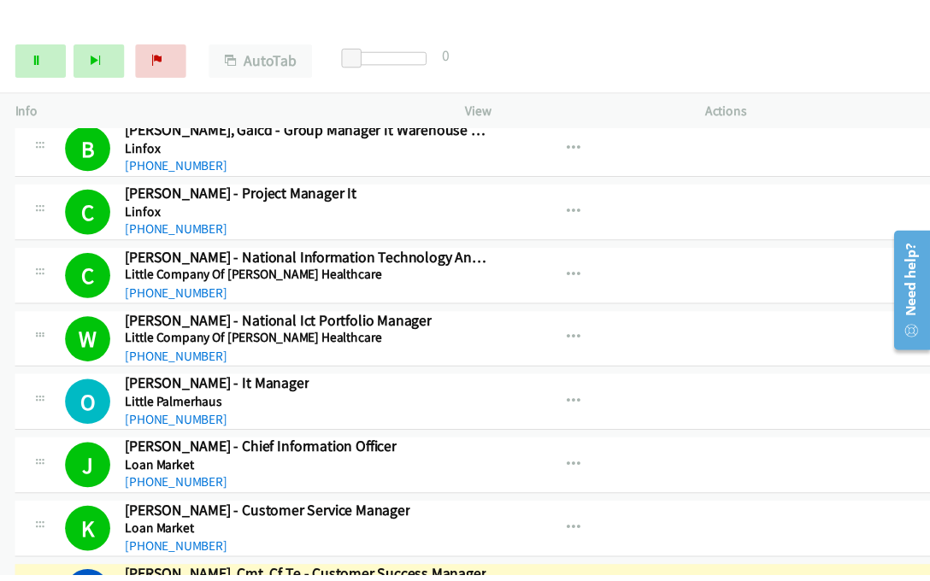
scroll to position [18754, 0]
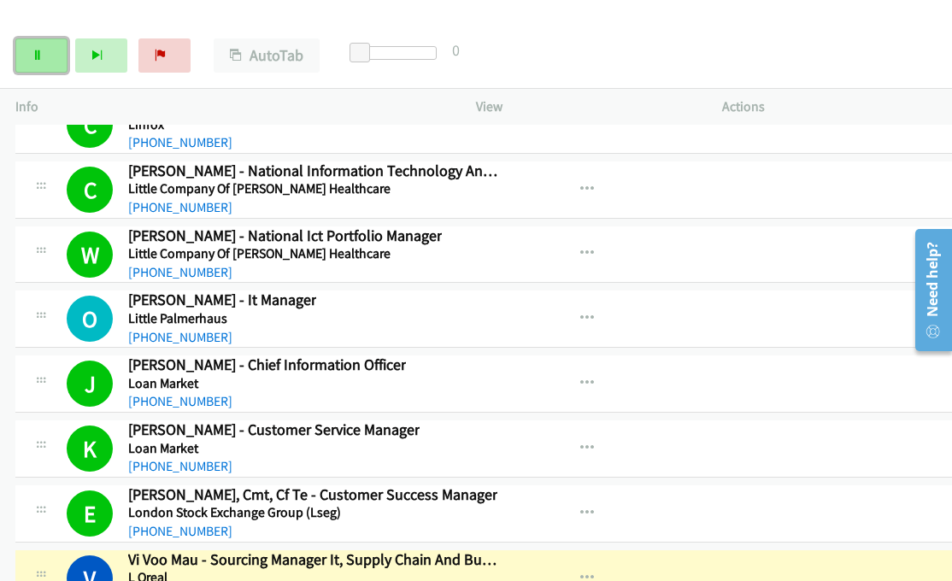
click at [41, 54] on icon at bounding box center [38, 56] width 12 height 12
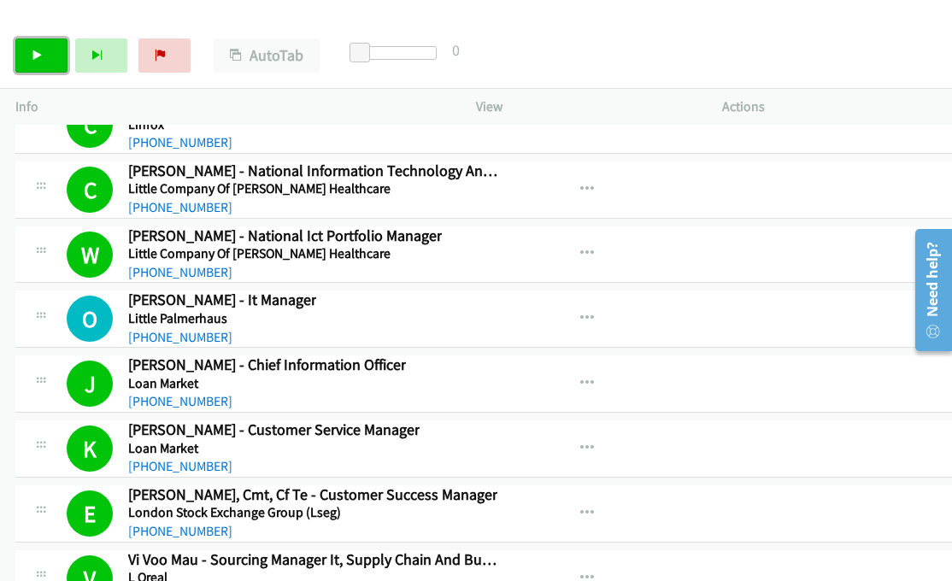
click at [39, 64] on link "Start Calls" at bounding box center [41, 55] width 52 height 34
click at [575, 35] on div "Start Calls Pause Next Finish Call Completed AutoTab AutoTab 0" at bounding box center [476, 56] width 952 height 66
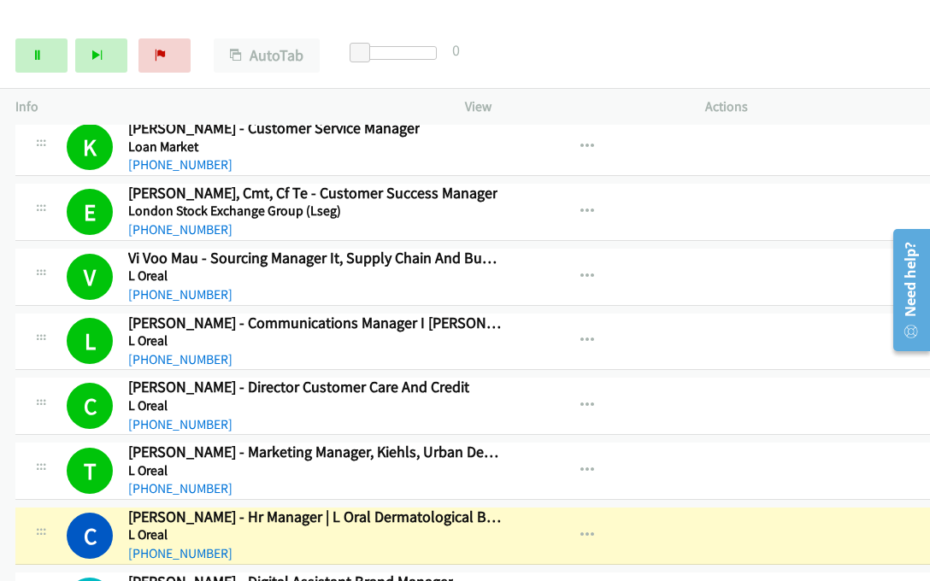
scroll to position [19267, 0]
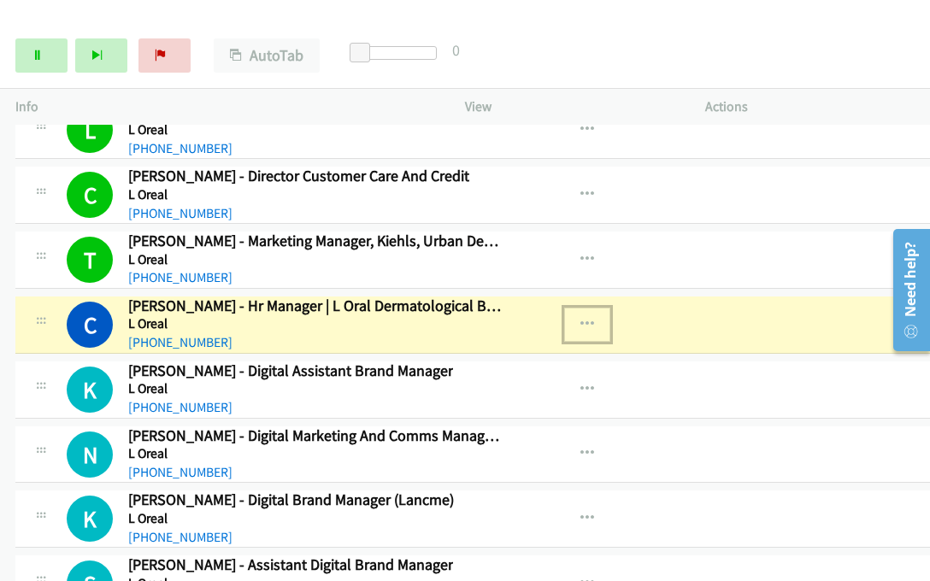
click at [581, 318] on icon "button" at bounding box center [588, 325] width 14 height 14
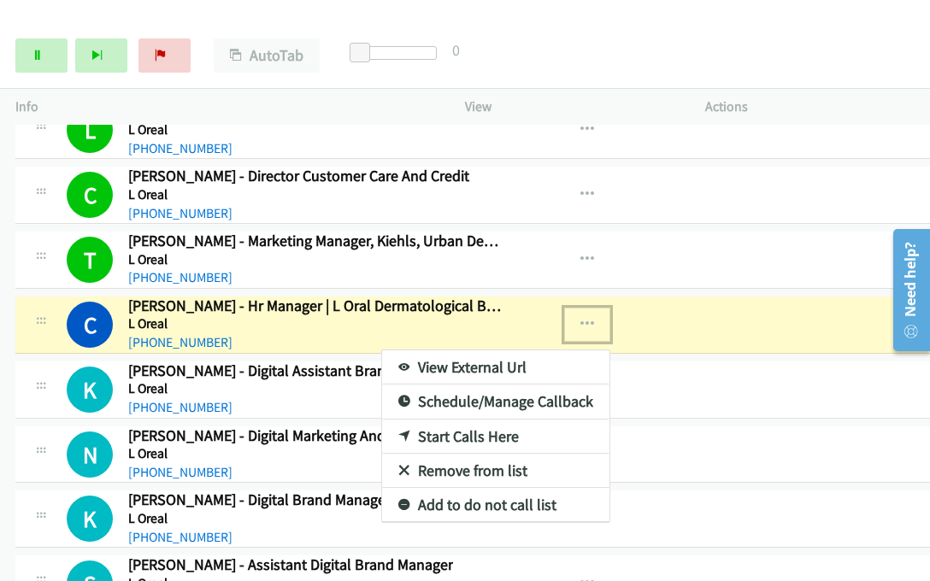
click at [462, 351] on link "View External Url" at bounding box center [495, 368] width 227 height 34
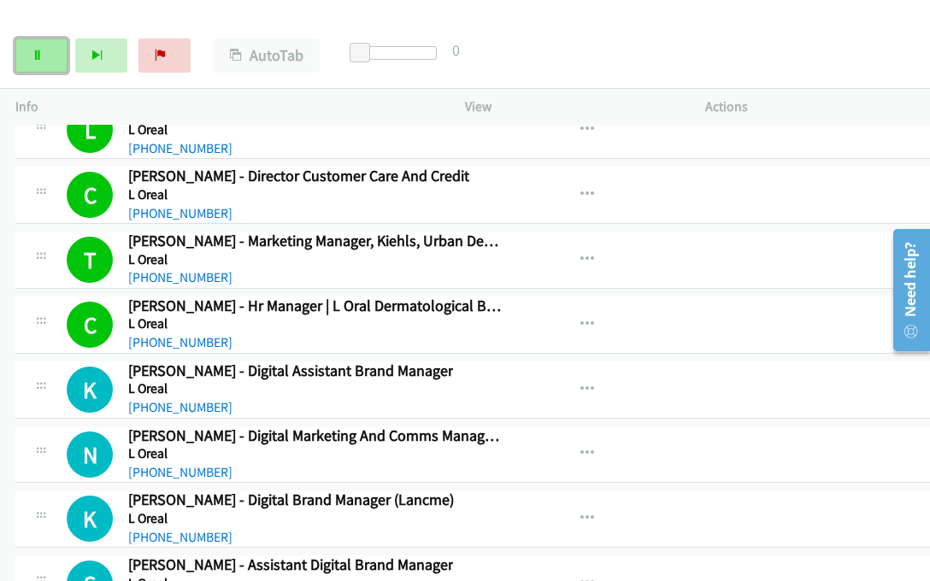
click at [39, 50] on icon at bounding box center [38, 56] width 12 height 12
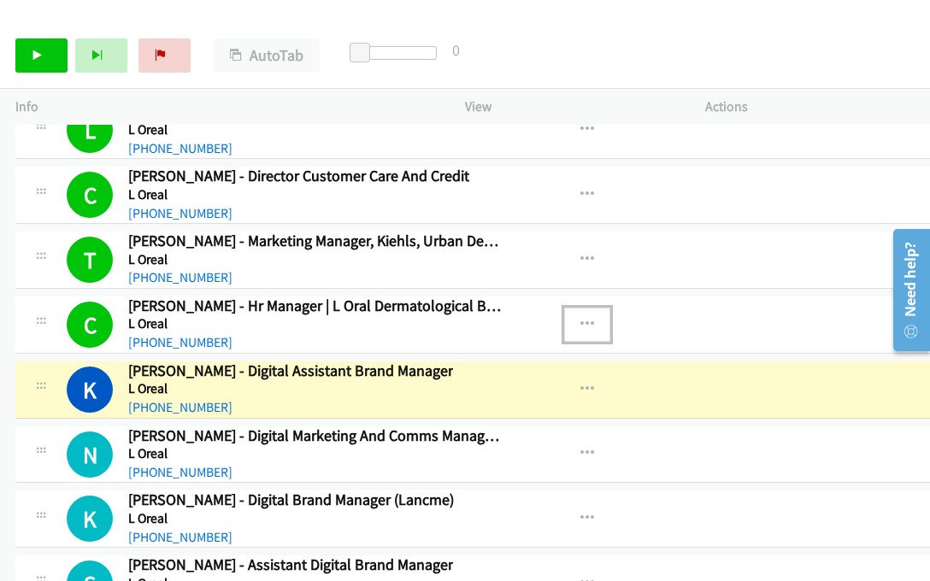
click at [581, 318] on icon "button" at bounding box center [588, 325] width 14 height 14
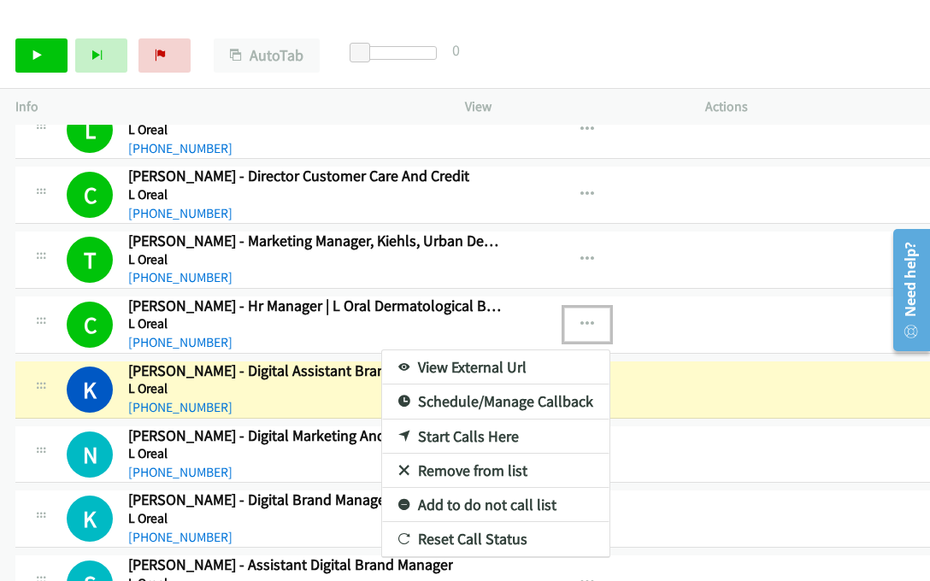
click at [467, 351] on link "View External Url" at bounding box center [495, 368] width 227 height 34
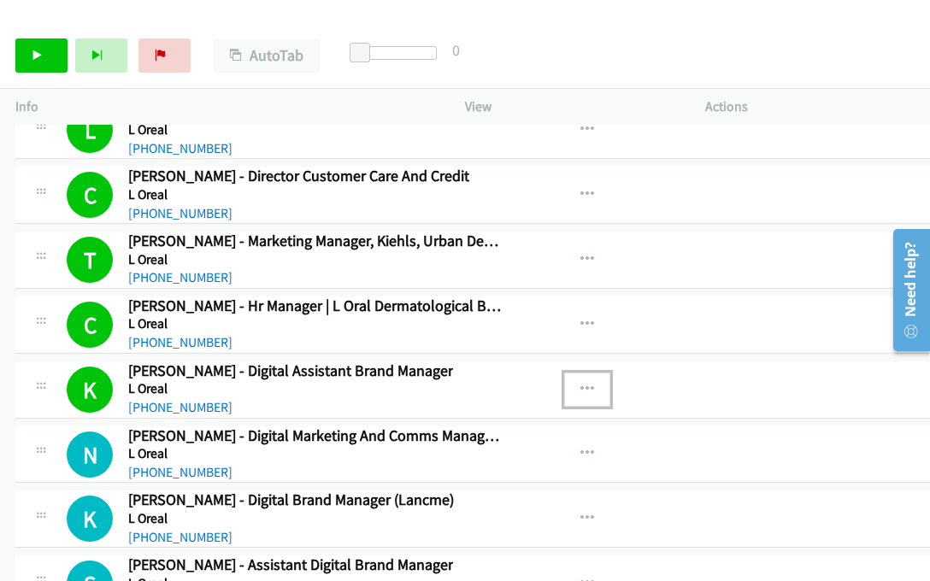
drag, startPoint x: 564, startPoint y: 298, endPoint x: 561, endPoint y: 308, distance: 10.0
click at [564, 373] on button "button" at bounding box center [587, 390] width 46 height 34
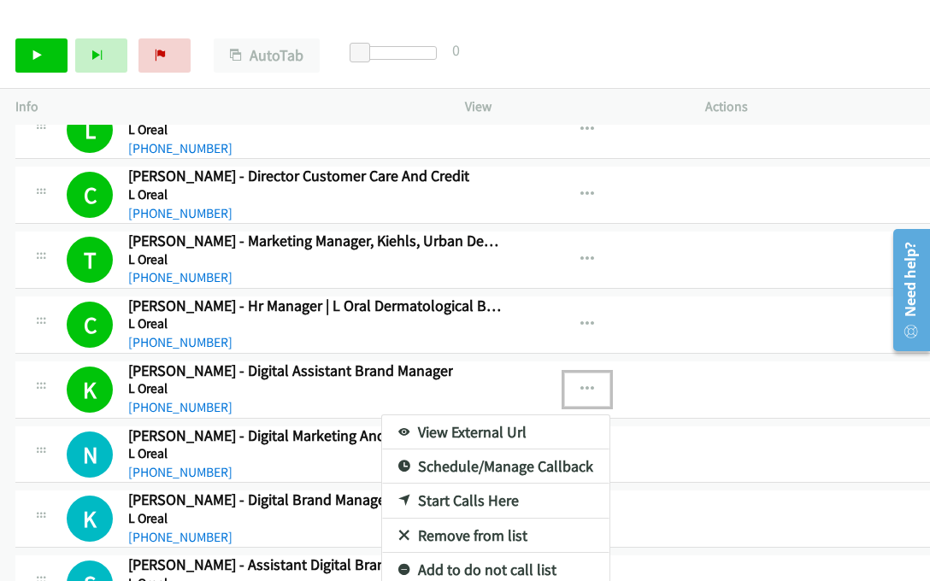
click at [516, 416] on link "View External Url" at bounding box center [495, 433] width 227 height 34
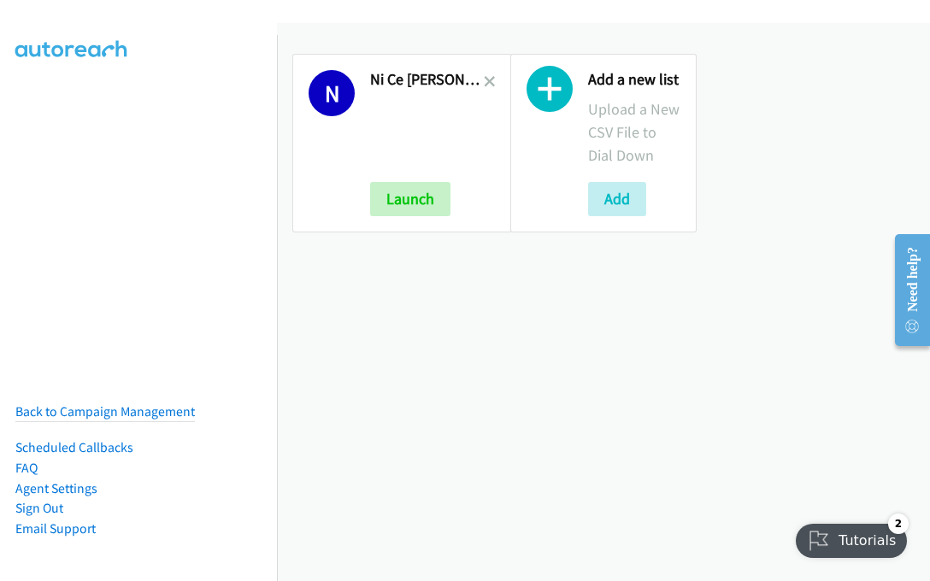
click at [405, 79] on h2 "Ni Ce [PERSON_NAME]" at bounding box center [427, 80] width 114 height 20
